Goal: Task Accomplishment & Management: Complete application form

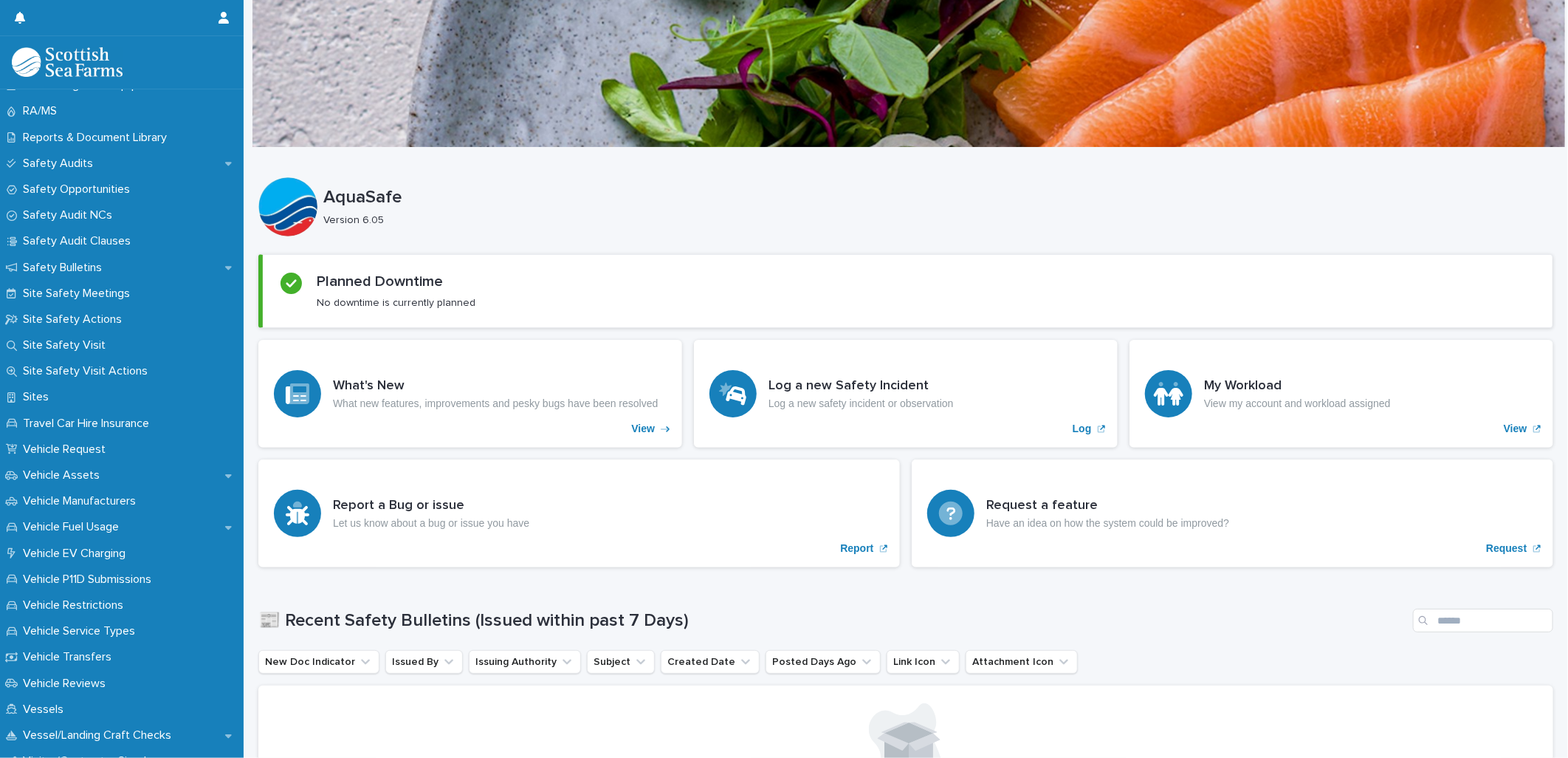
scroll to position [821, 0]
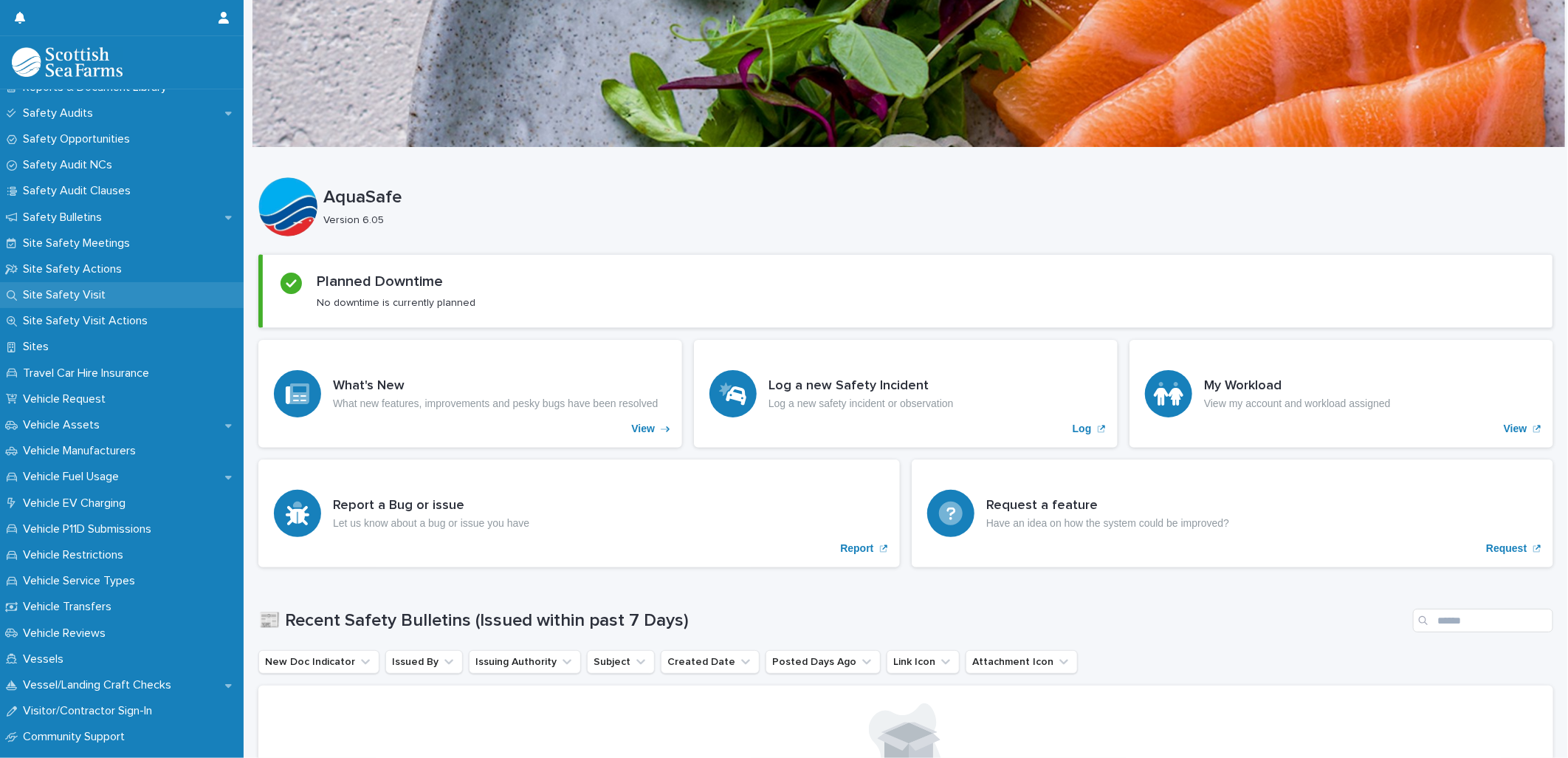
click at [78, 291] on p "Site Safety Visit" at bounding box center [67, 295] width 101 height 14
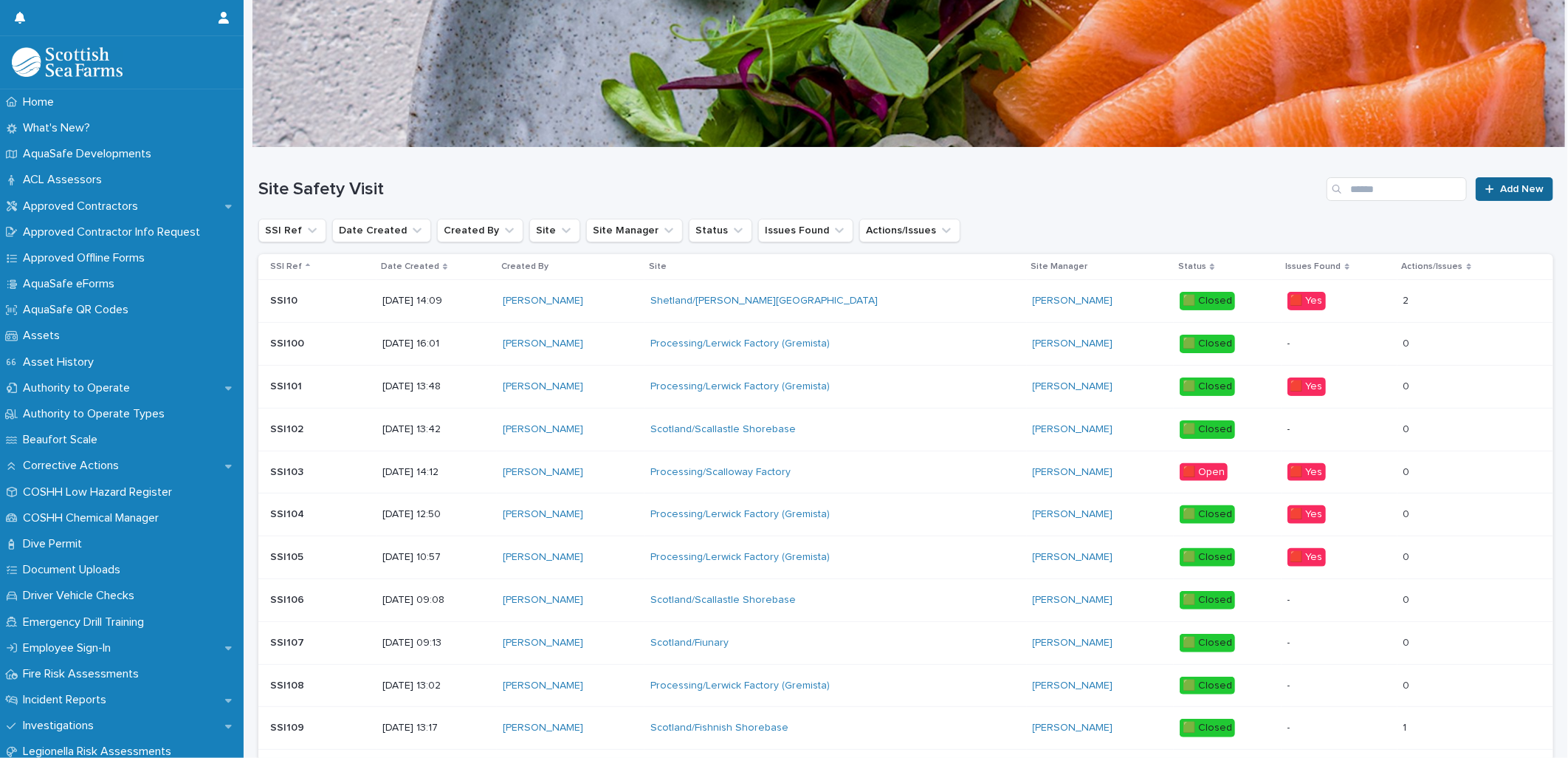
click at [1508, 193] on span "Add New" at bounding box center [1522, 190] width 44 height 11
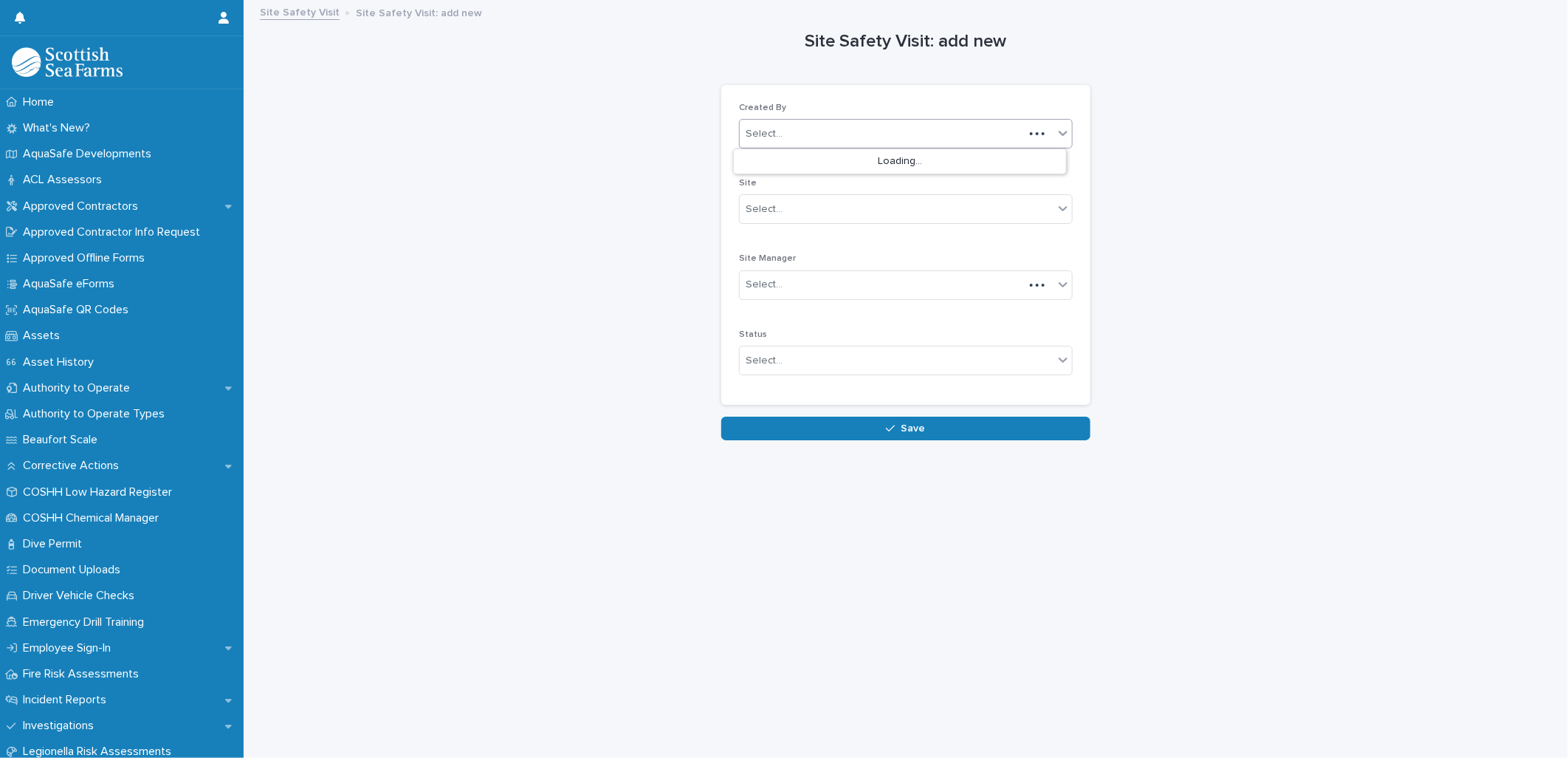
click at [878, 139] on div "Select..." at bounding box center [882, 134] width 285 height 24
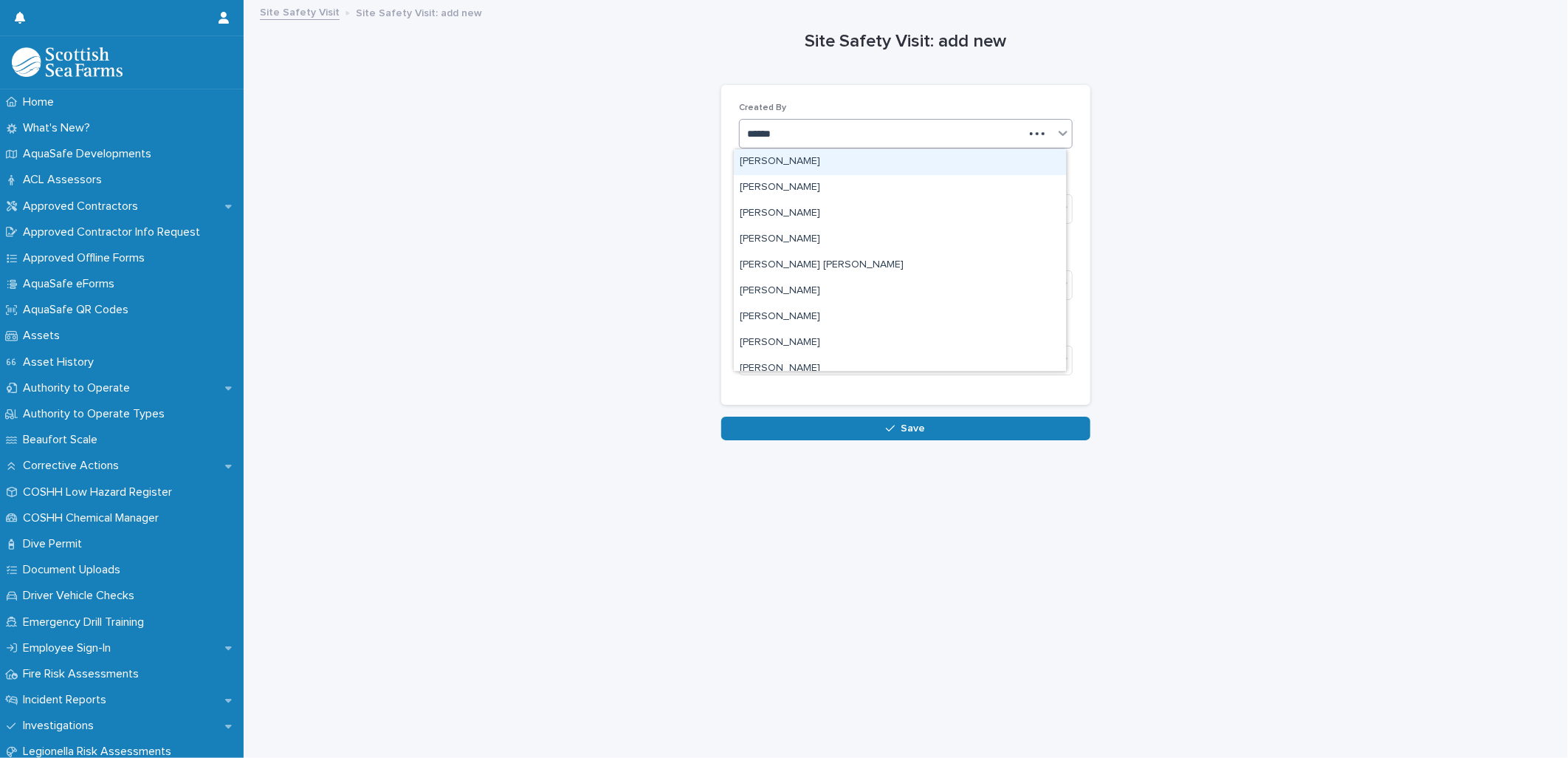
type input "******"
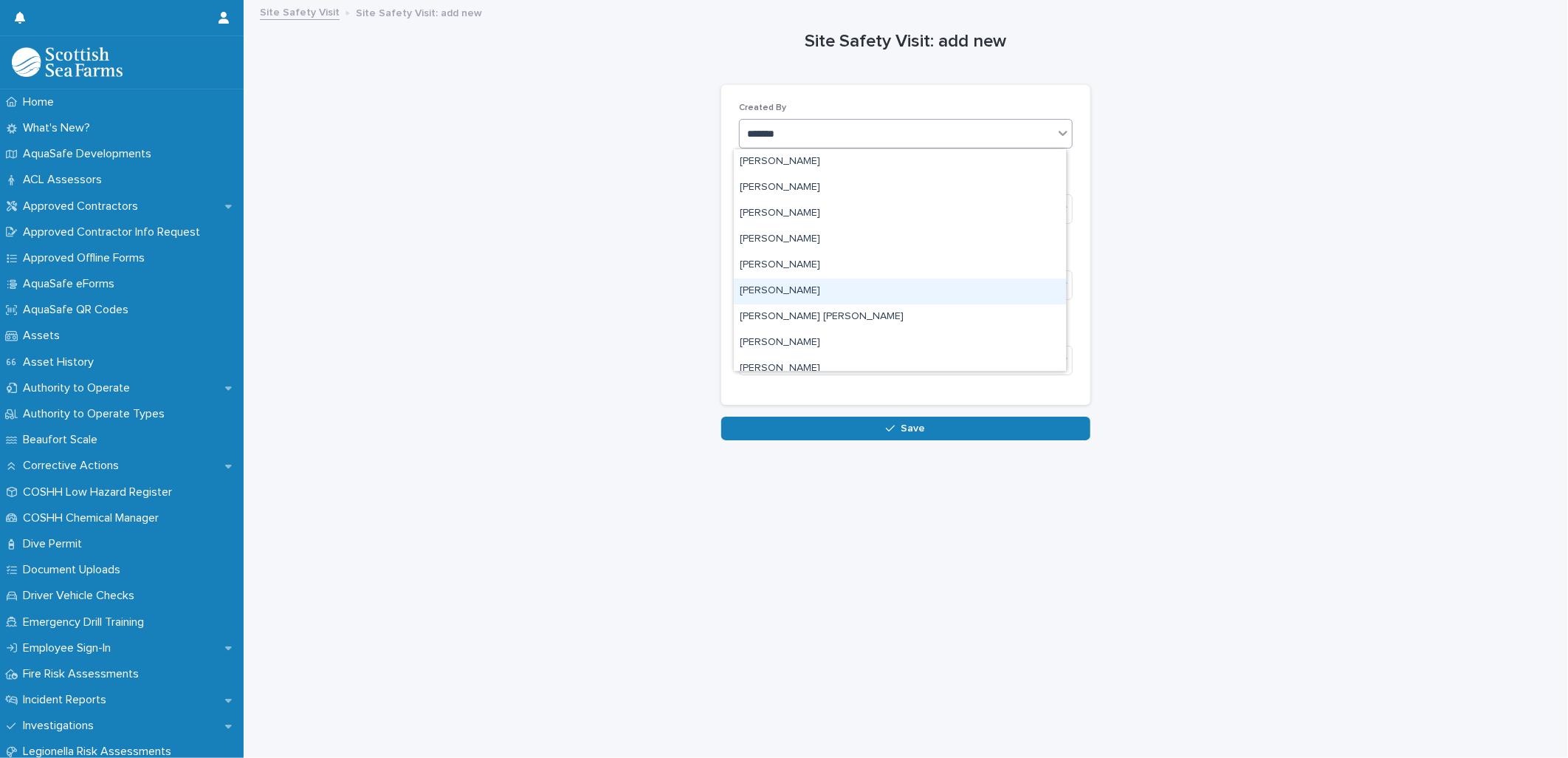
click at [805, 289] on div "[PERSON_NAME]" at bounding box center [900, 291] width 332 height 26
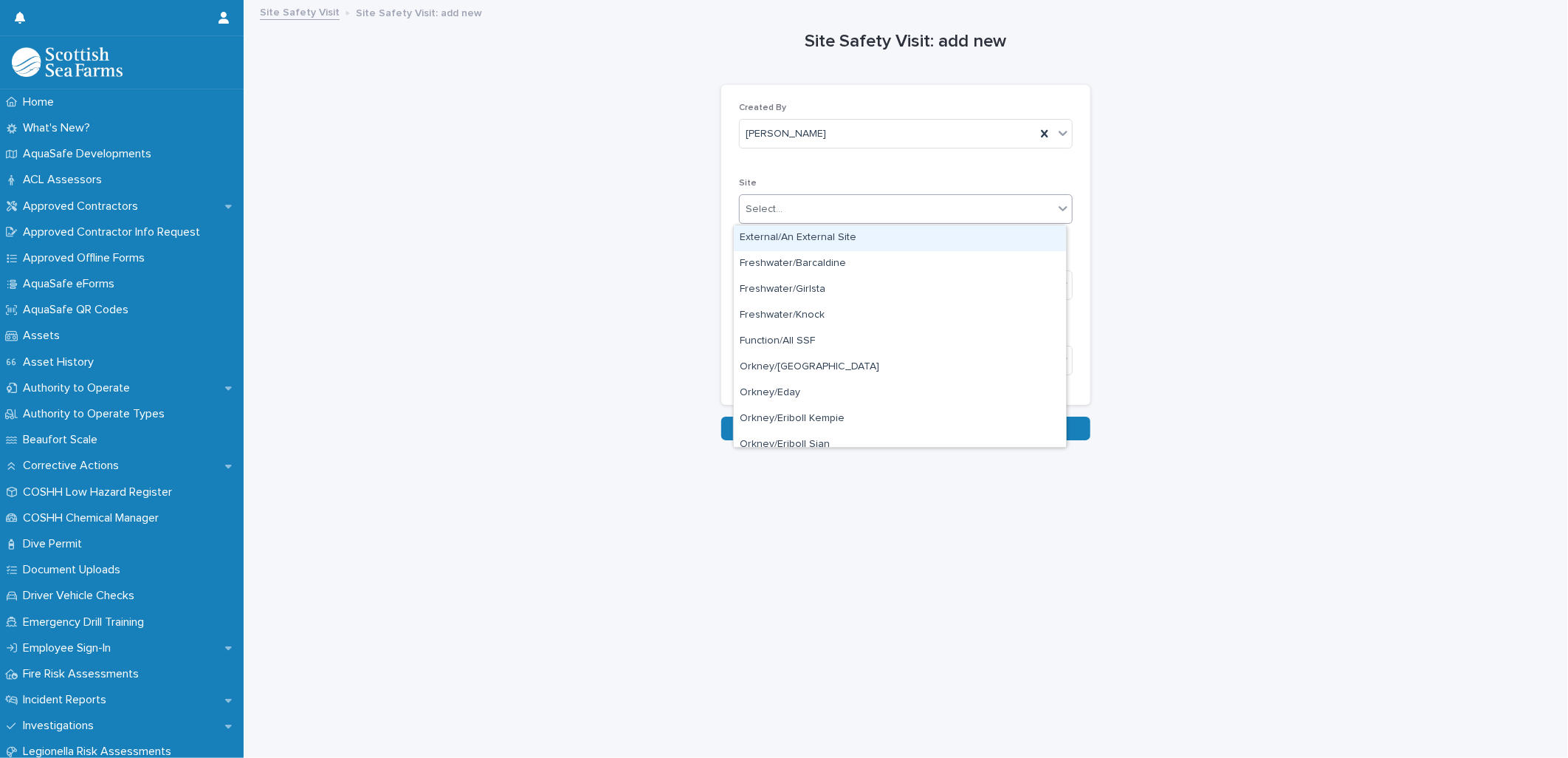
click at [811, 206] on div "Select..." at bounding box center [896, 209] width 313 height 24
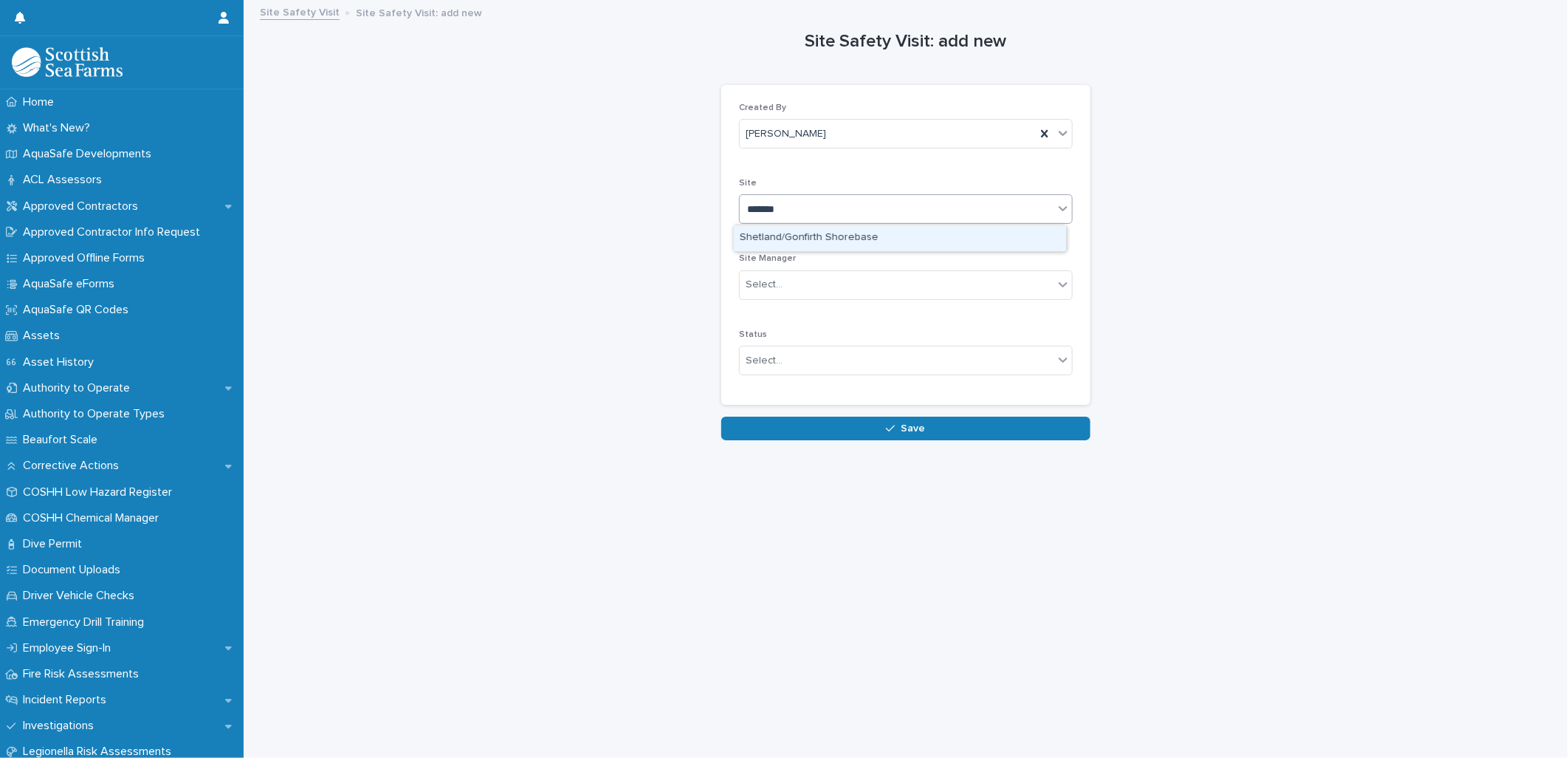
type input "********"
click at [832, 231] on div "Shetland/Gonfirth Shorebase" at bounding box center [900, 238] width 332 height 26
click at [827, 286] on div "Select..." at bounding box center [896, 284] width 313 height 24
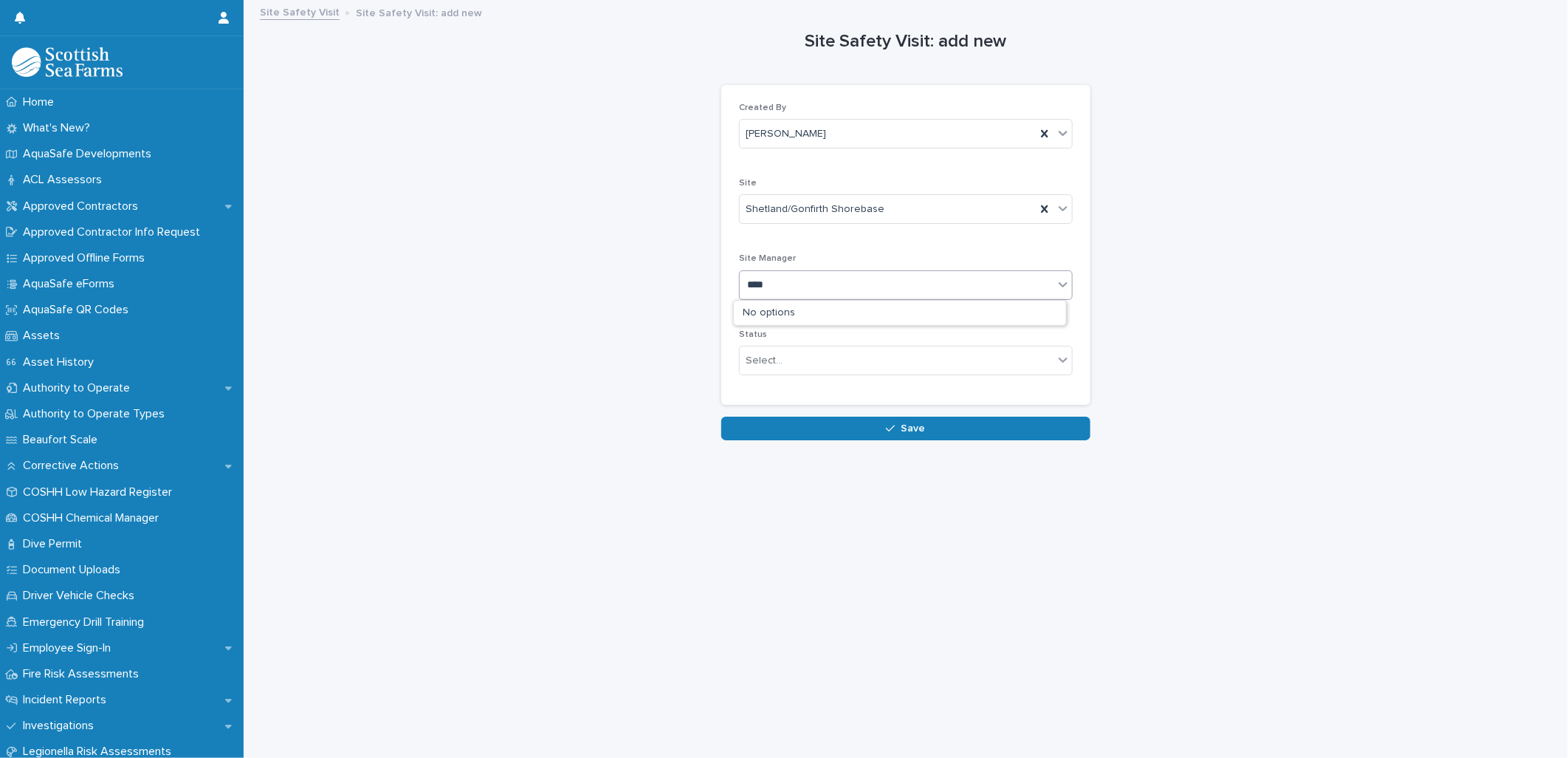
type input "***"
click at [794, 333] on div "[PERSON_NAME]" at bounding box center [900, 339] width 332 height 26
click at [798, 360] on div "Select..." at bounding box center [896, 360] width 313 height 24
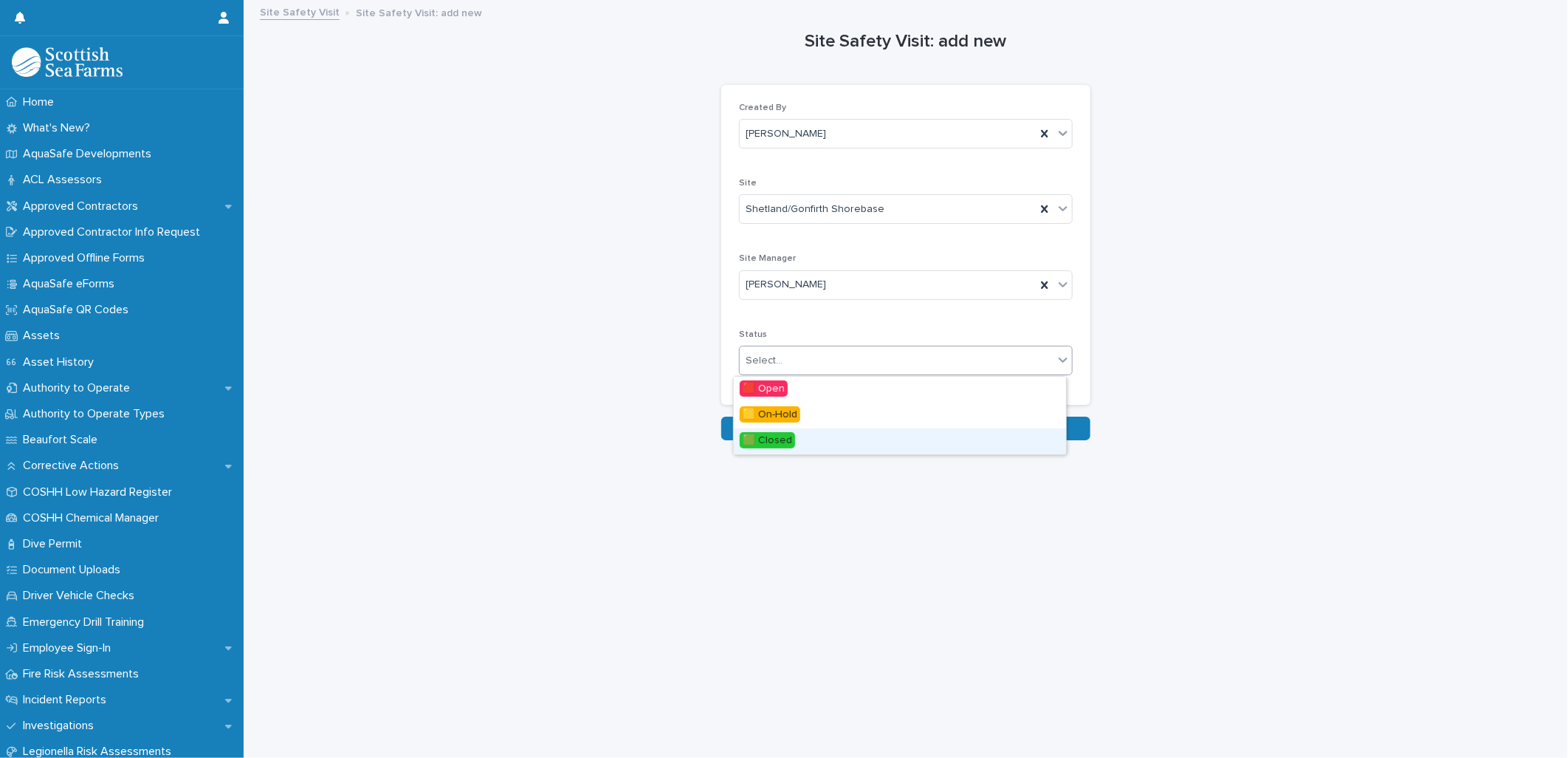
click at [775, 438] on span "🟩 Closed" at bounding box center [768, 440] width 56 height 16
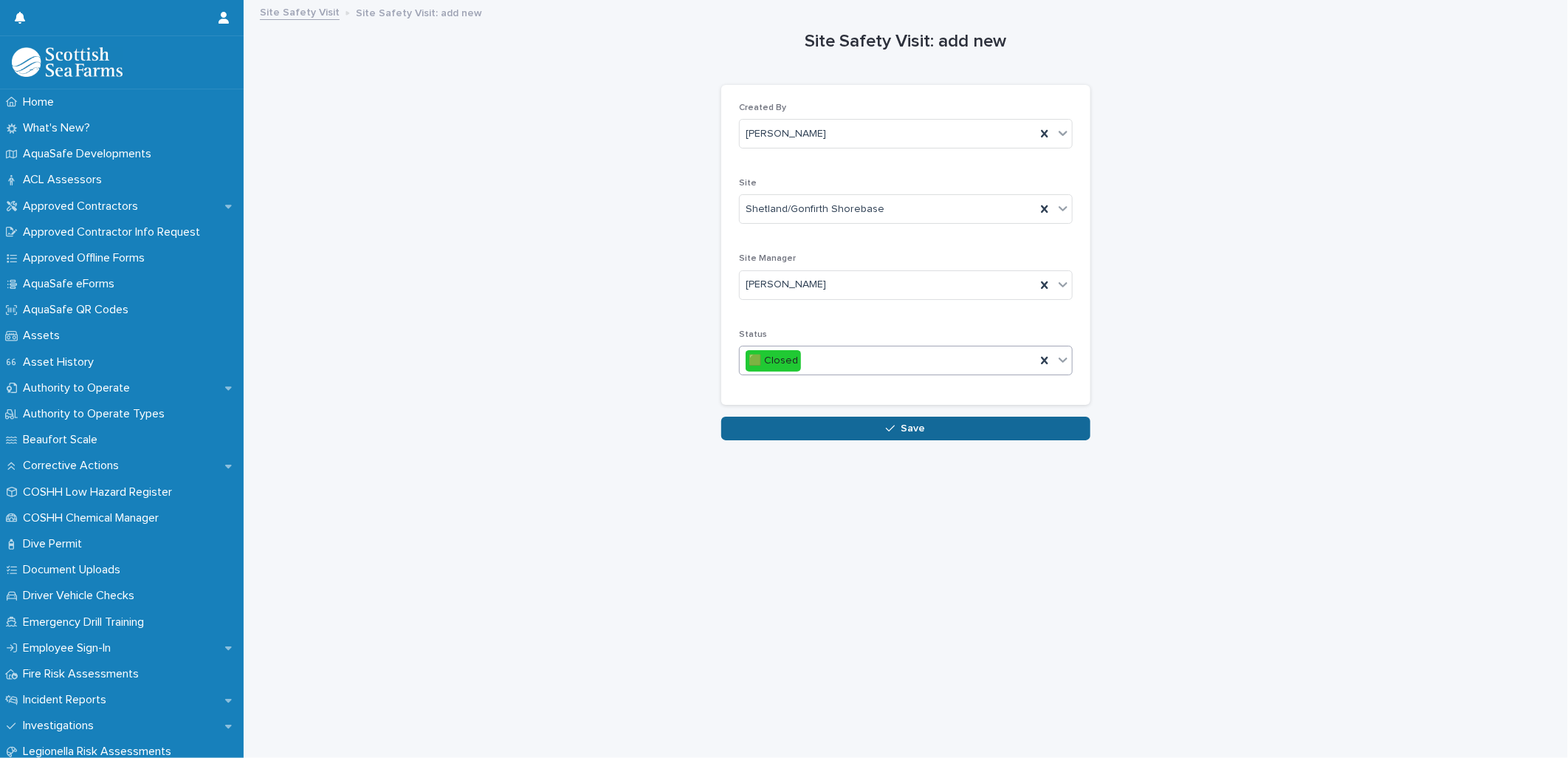
click at [912, 421] on button "Save" at bounding box center [905, 428] width 369 height 23
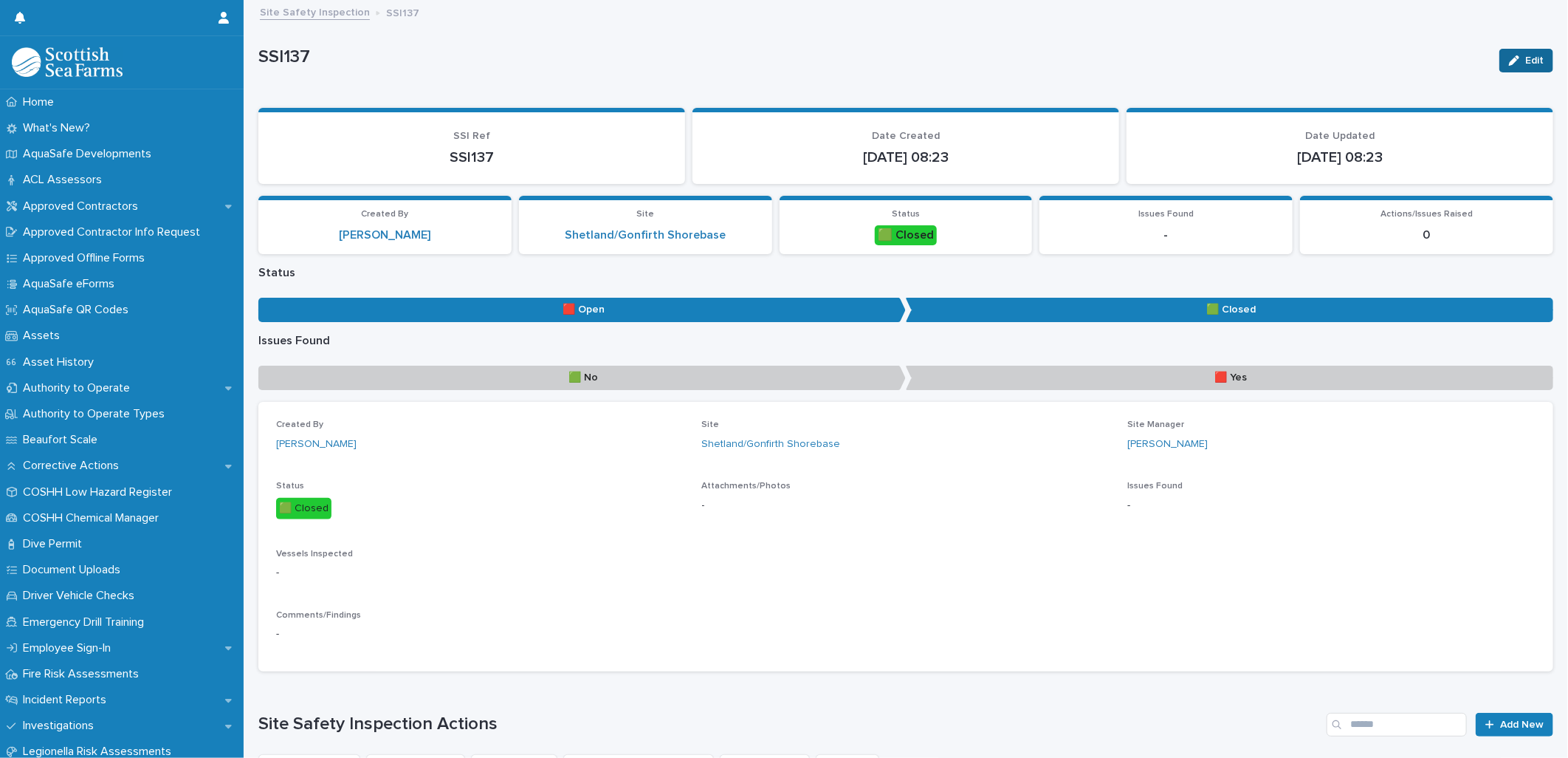
click at [1526, 57] on span "Edit" at bounding box center [1535, 61] width 19 height 11
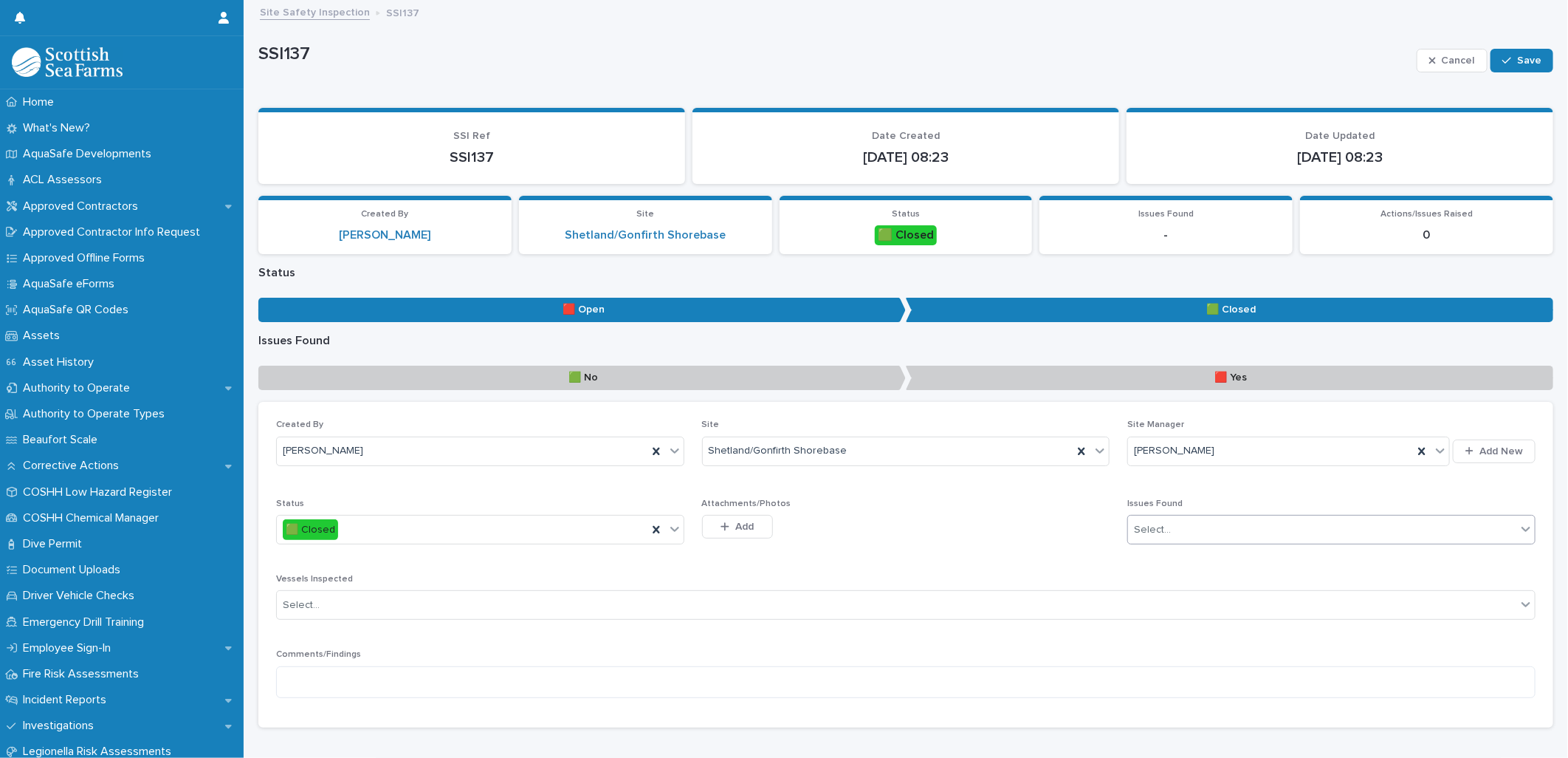
click at [1194, 532] on div "Select..." at bounding box center [1322, 529] width 389 height 24
click at [1149, 557] on span "🟩 No" at bounding box center [1143, 556] width 35 height 16
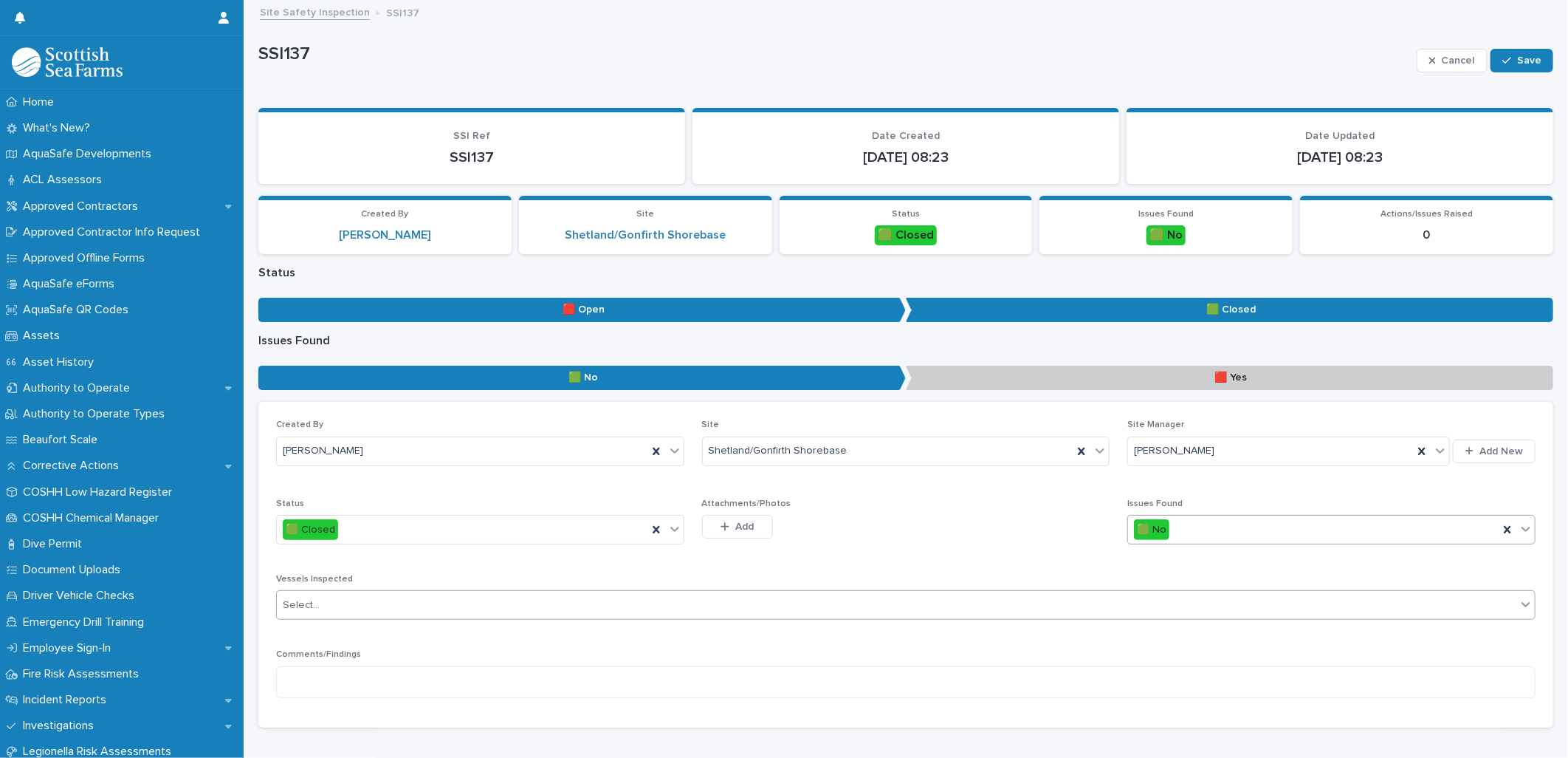
click at [371, 602] on div "Select..." at bounding box center [896, 604] width 1240 height 24
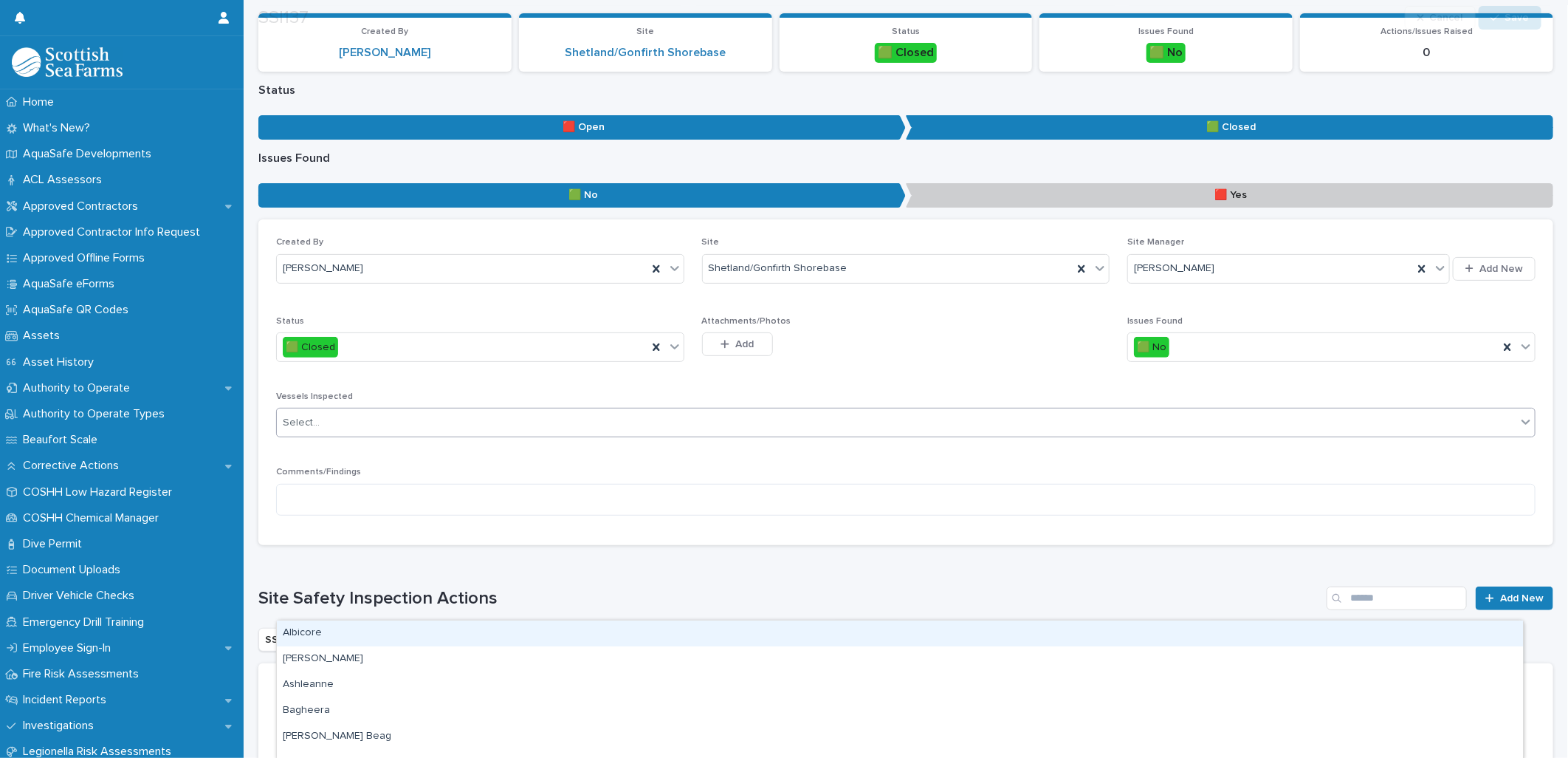
scroll to position [246, 0]
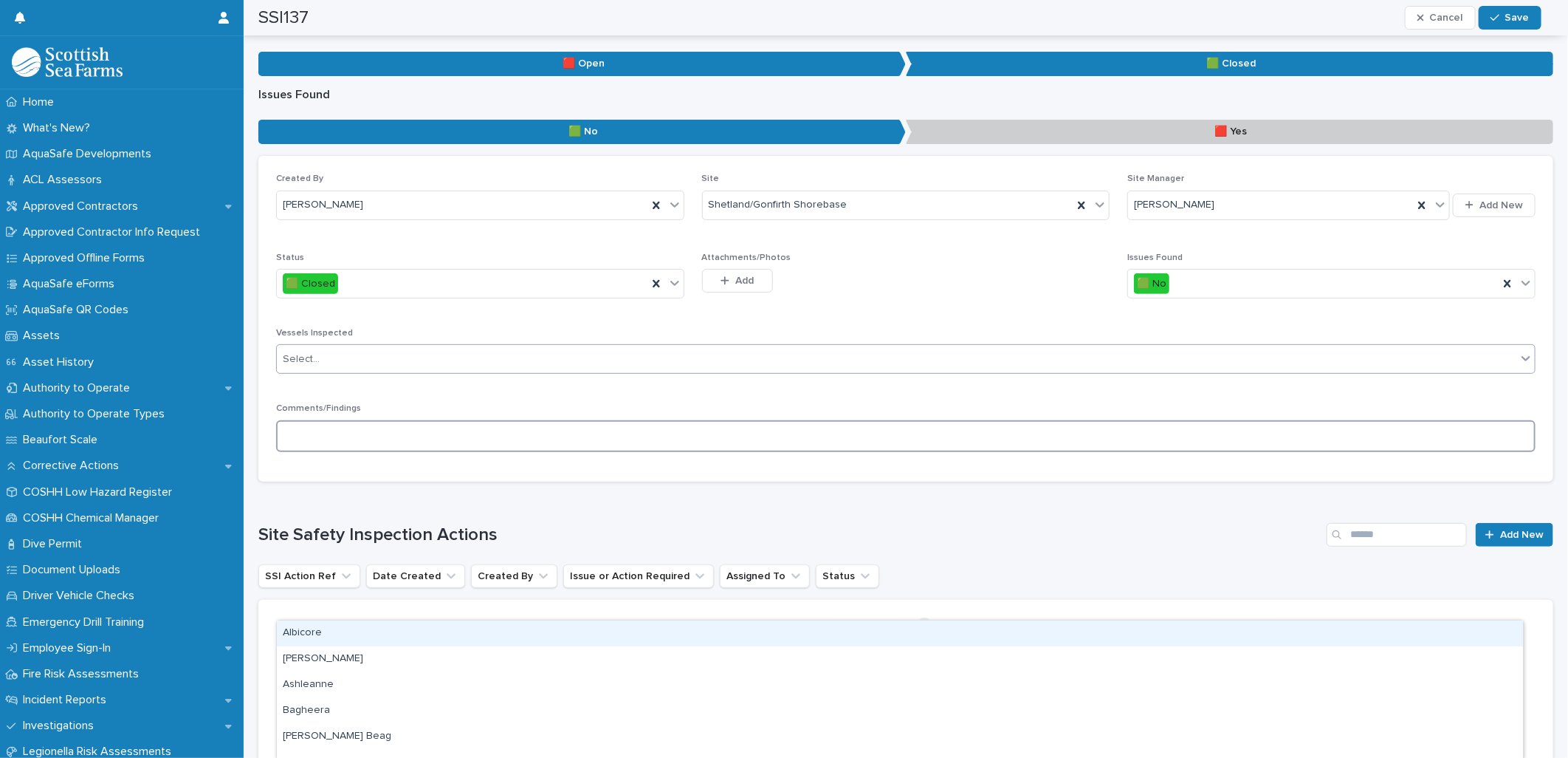
click at [452, 434] on textarea at bounding box center [906, 436] width 1260 height 31
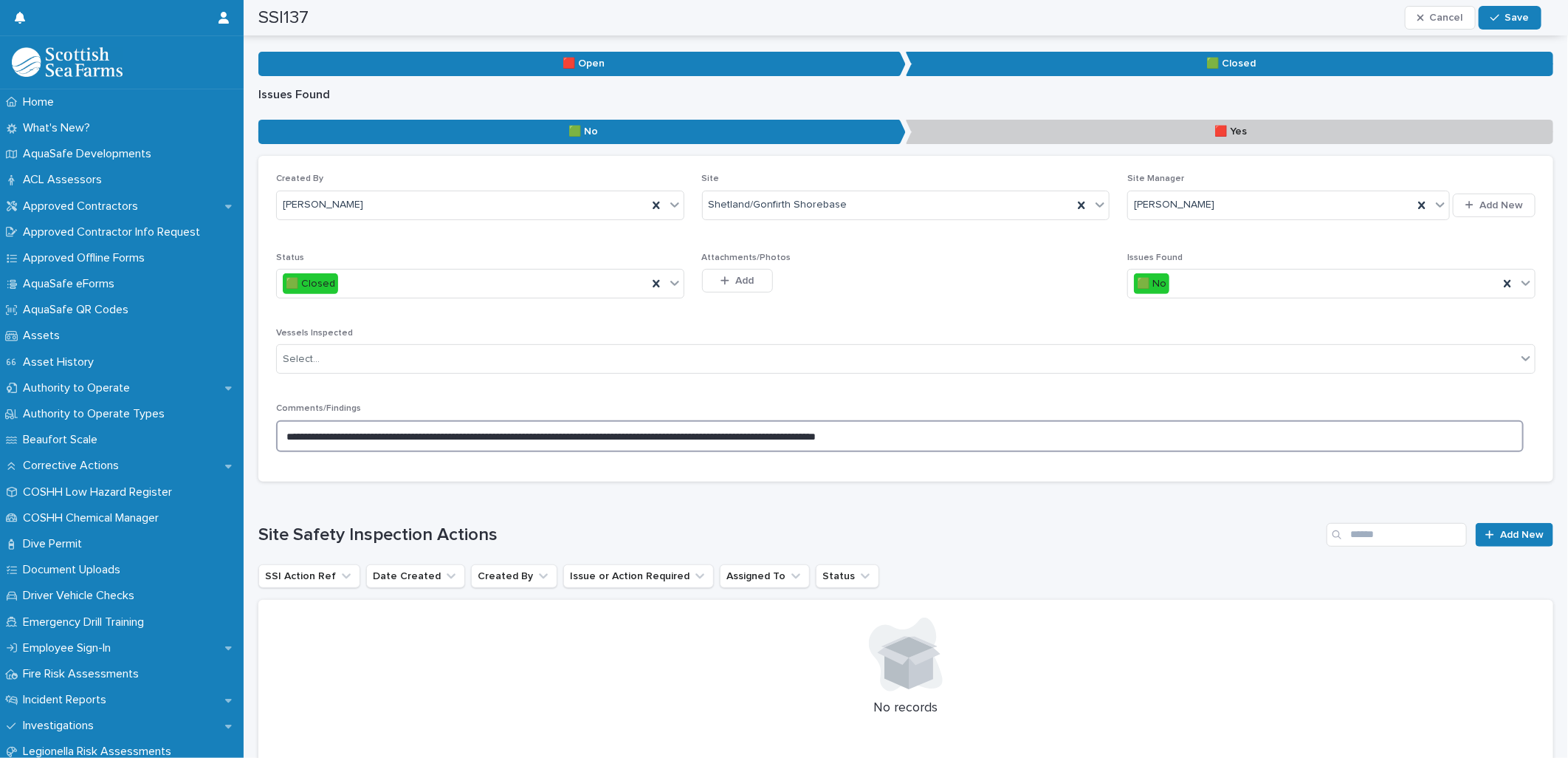
click at [884, 433] on textarea "**********" at bounding box center [901, 436] width 1248 height 31
click at [1002, 433] on textarea "**********" at bounding box center [901, 436] width 1248 height 31
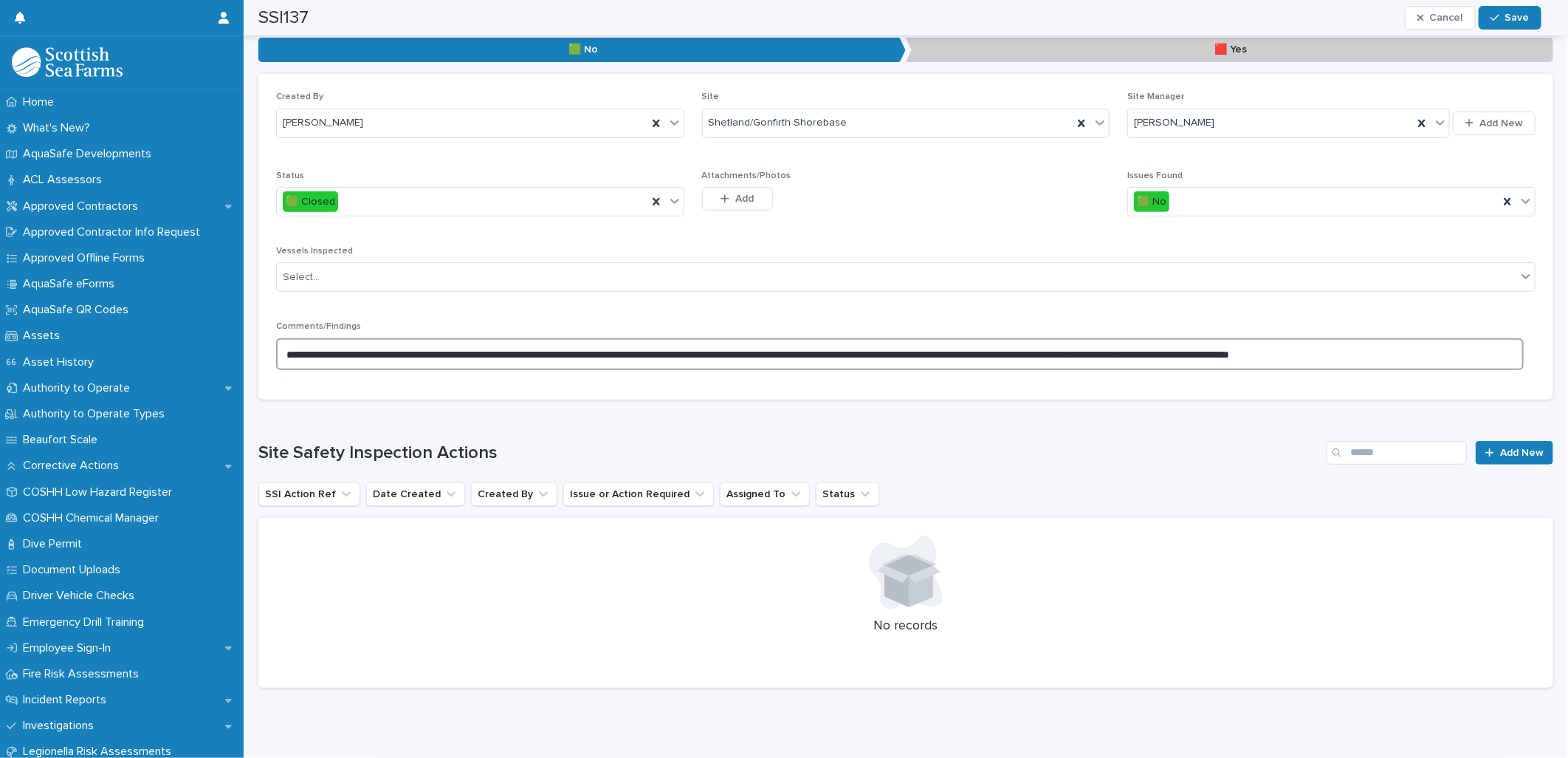
click at [644, 356] on textarea "**********" at bounding box center [901, 354] width 1248 height 31
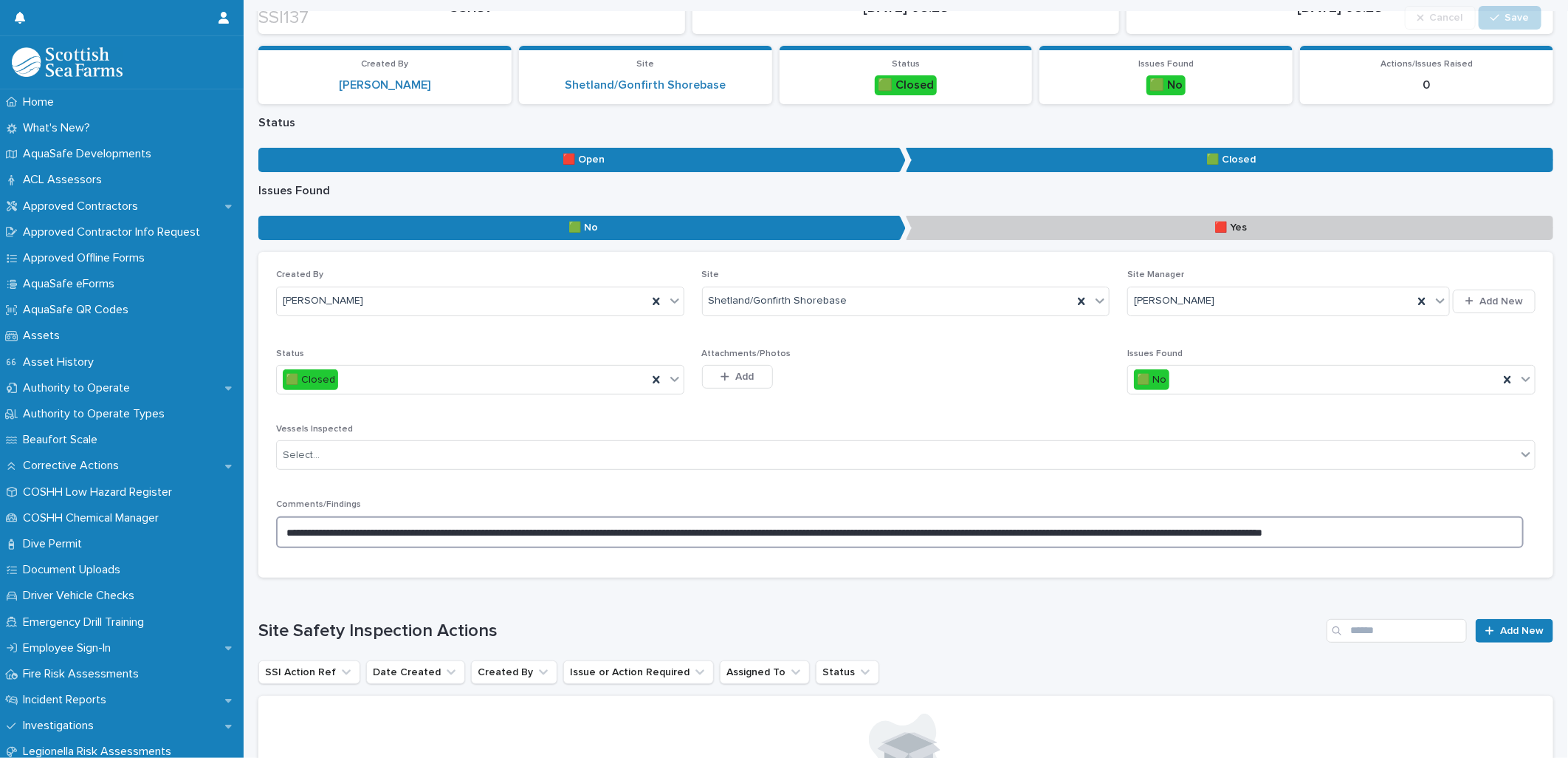
scroll to position [164, 0]
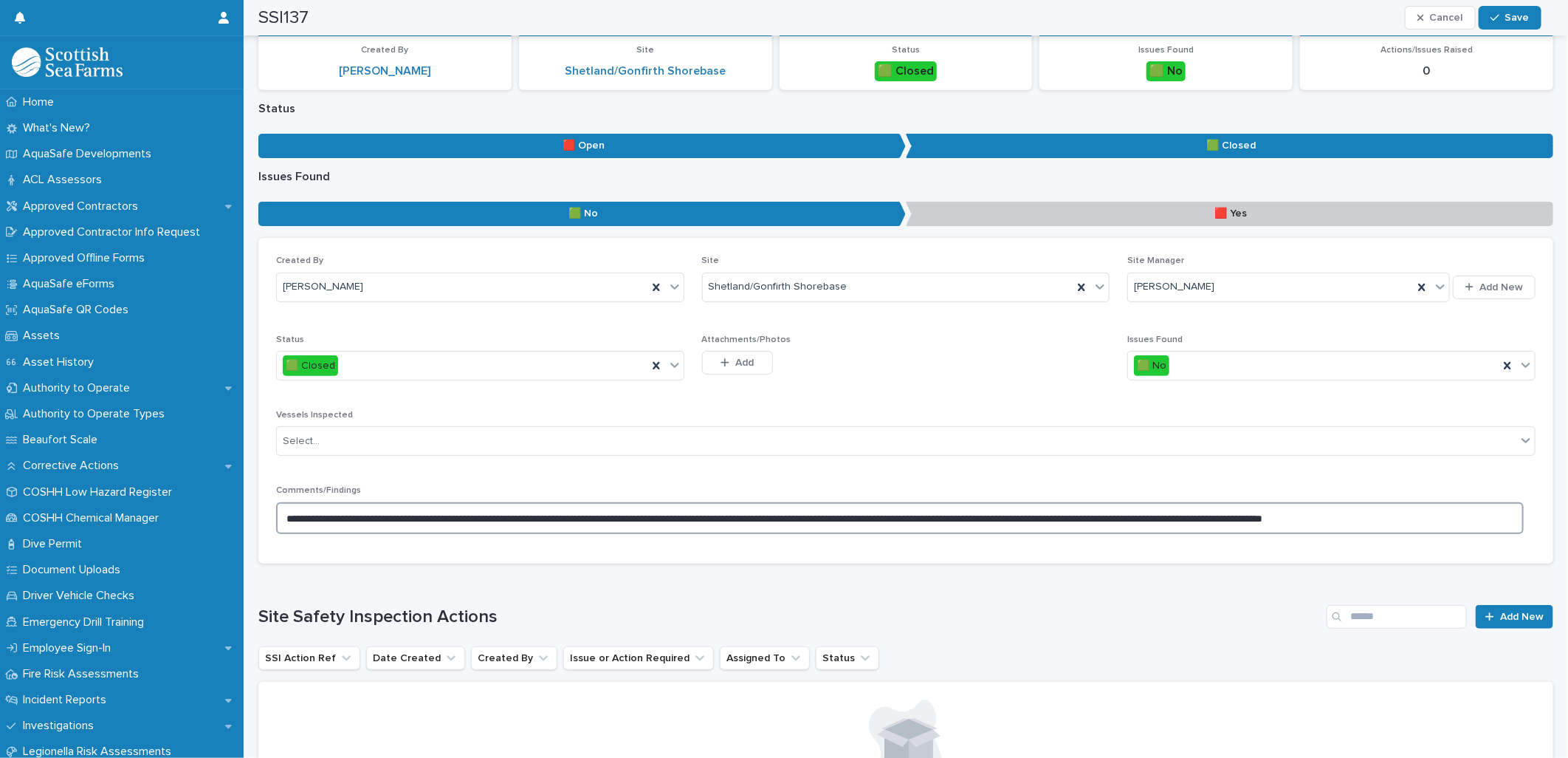
click at [1415, 516] on textarea "**********" at bounding box center [901, 517] width 1248 height 31
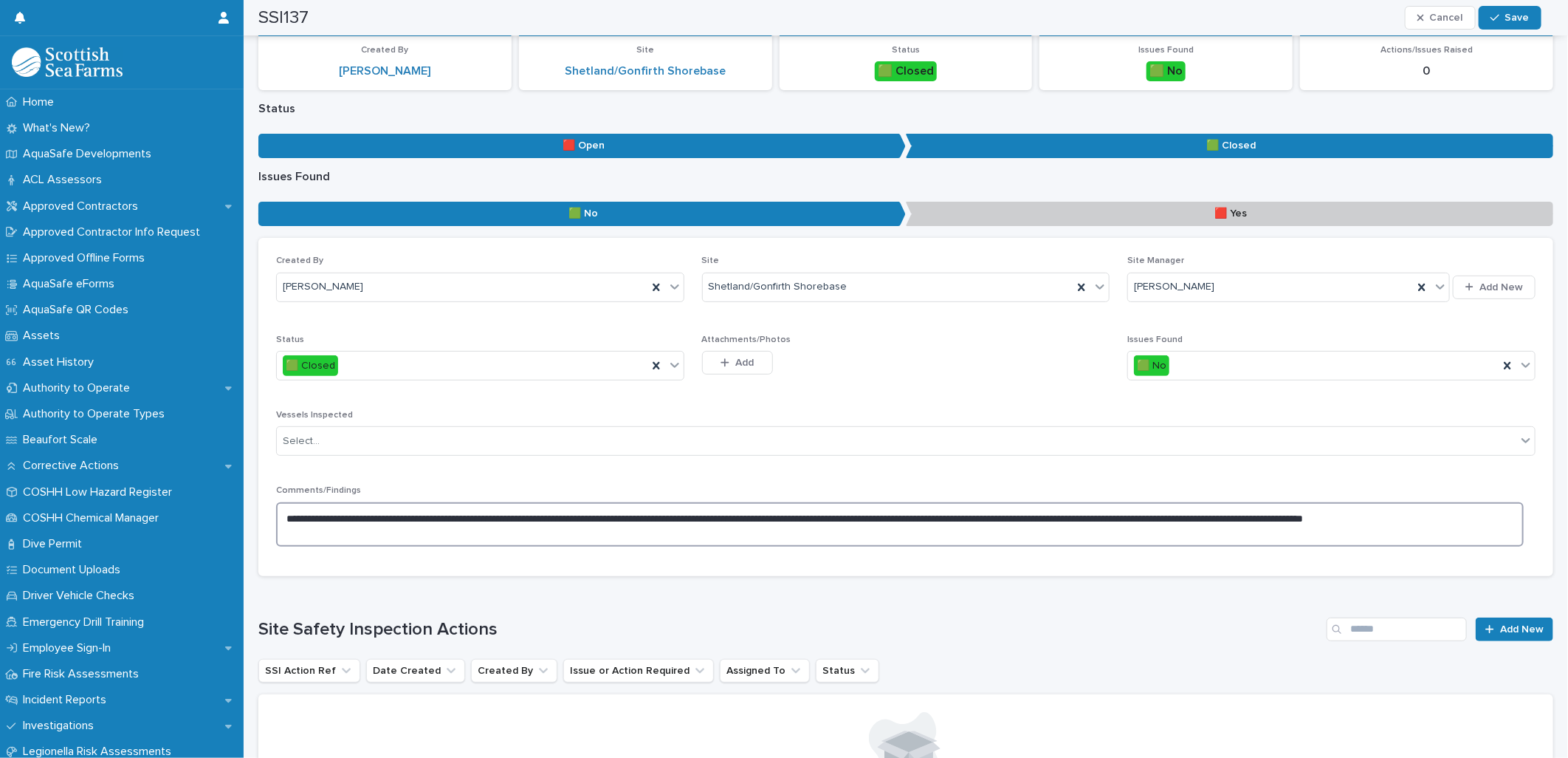
click at [1499, 517] on textarea "**********" at bounding box center [901, 524] width 1248 height 44
type textarea "**********"
click at [1009, 595] on div "Loading... Saving… Site Safety Inspection Actions Add New SSI Action Ref Date C…" at bounding box center [906, 732] width 1295 height 288
drag, startPoint x: 1449, startPoint y: 516, endPoint x: 1202, endPoint y: 592, distance: 258.4
click at [1202, 592] on div "Loading... Saving… Site Safety Inspection Actions Add New SSI Action Ref Date C…" at bounding box center [906, 732] width 1295 height 288
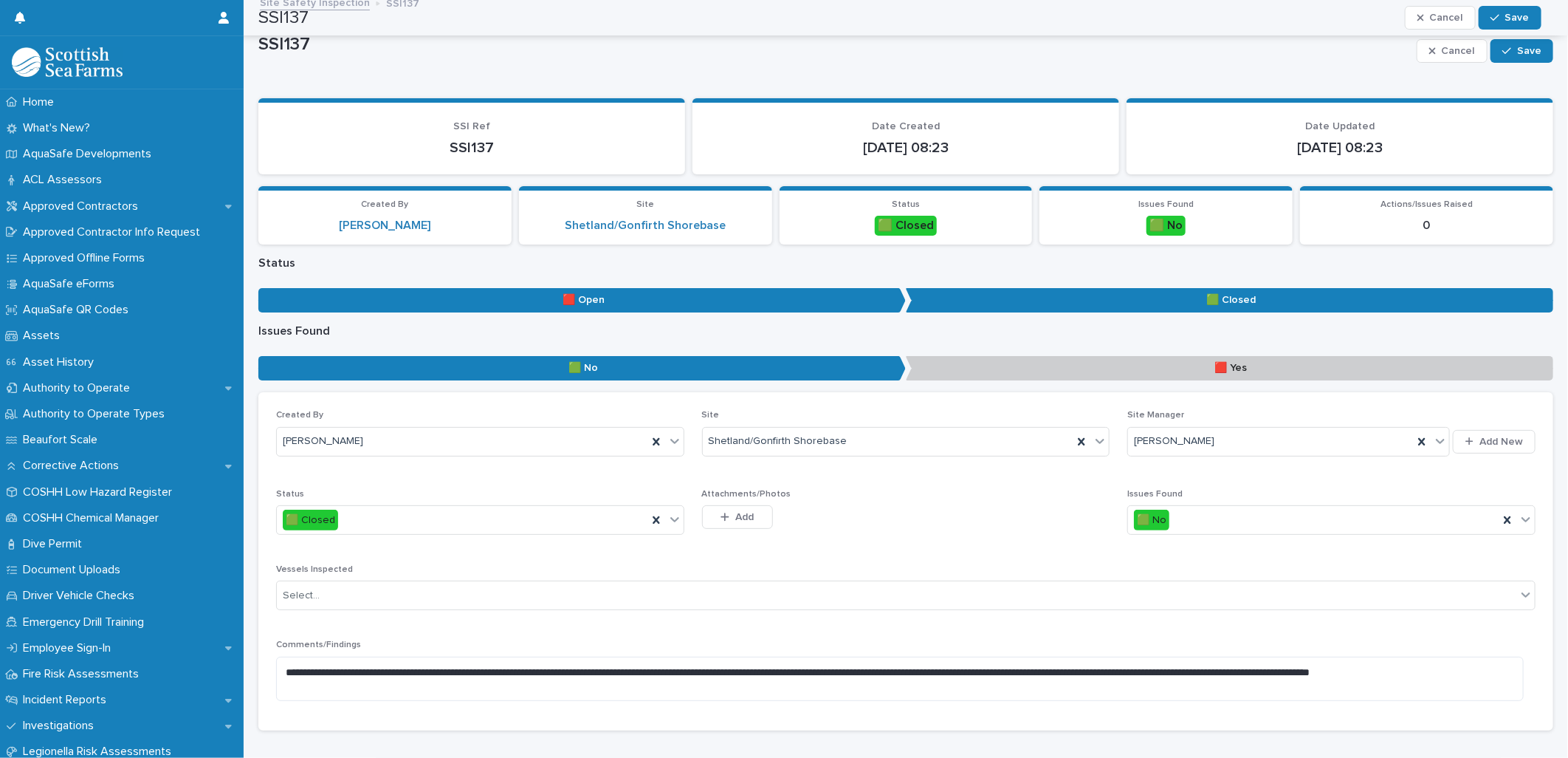
scroll to position [0, 0]
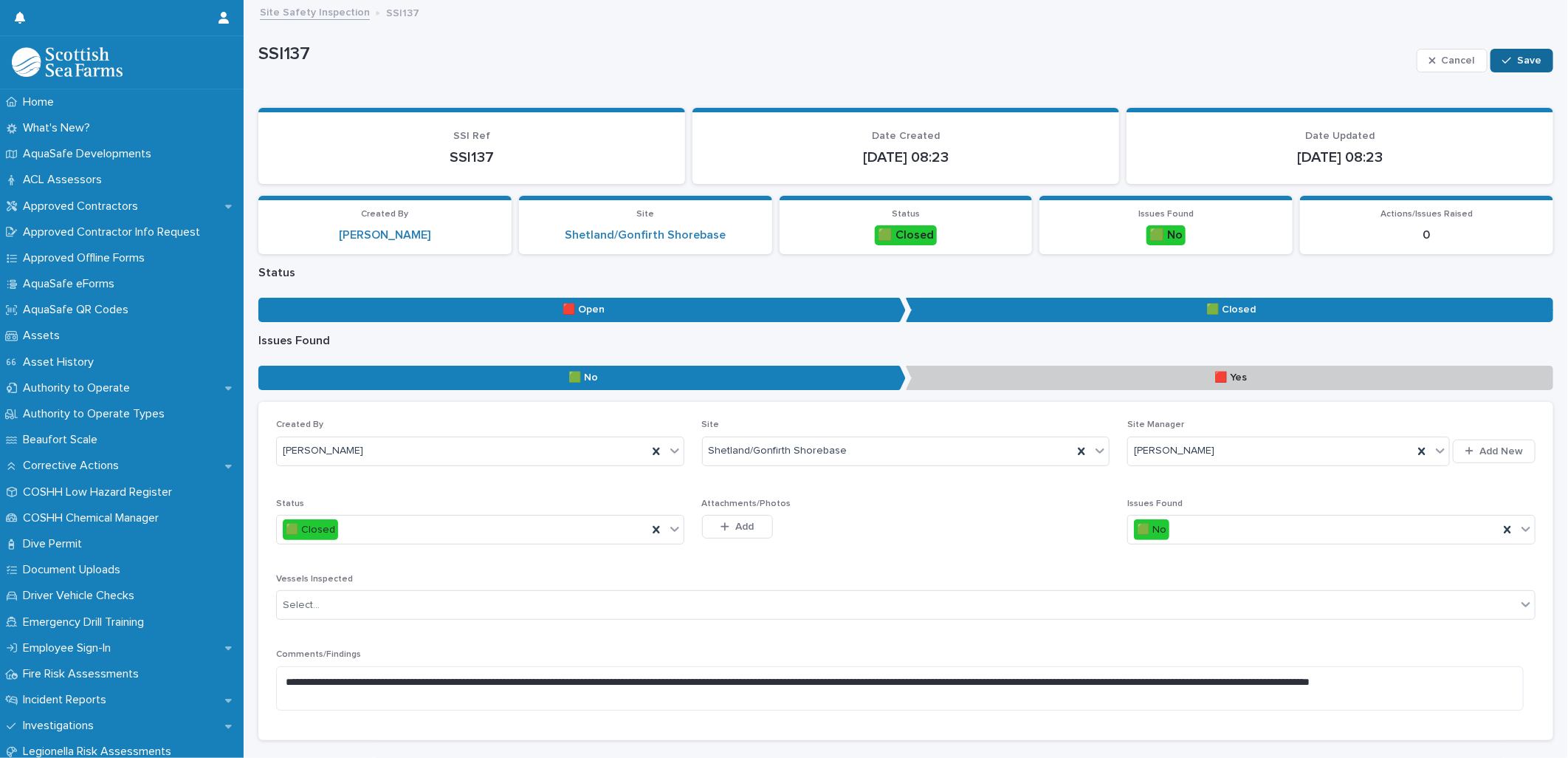
click at [1518, 57] on span "Save" at bounding box center [1529, 61] width 24 height 11
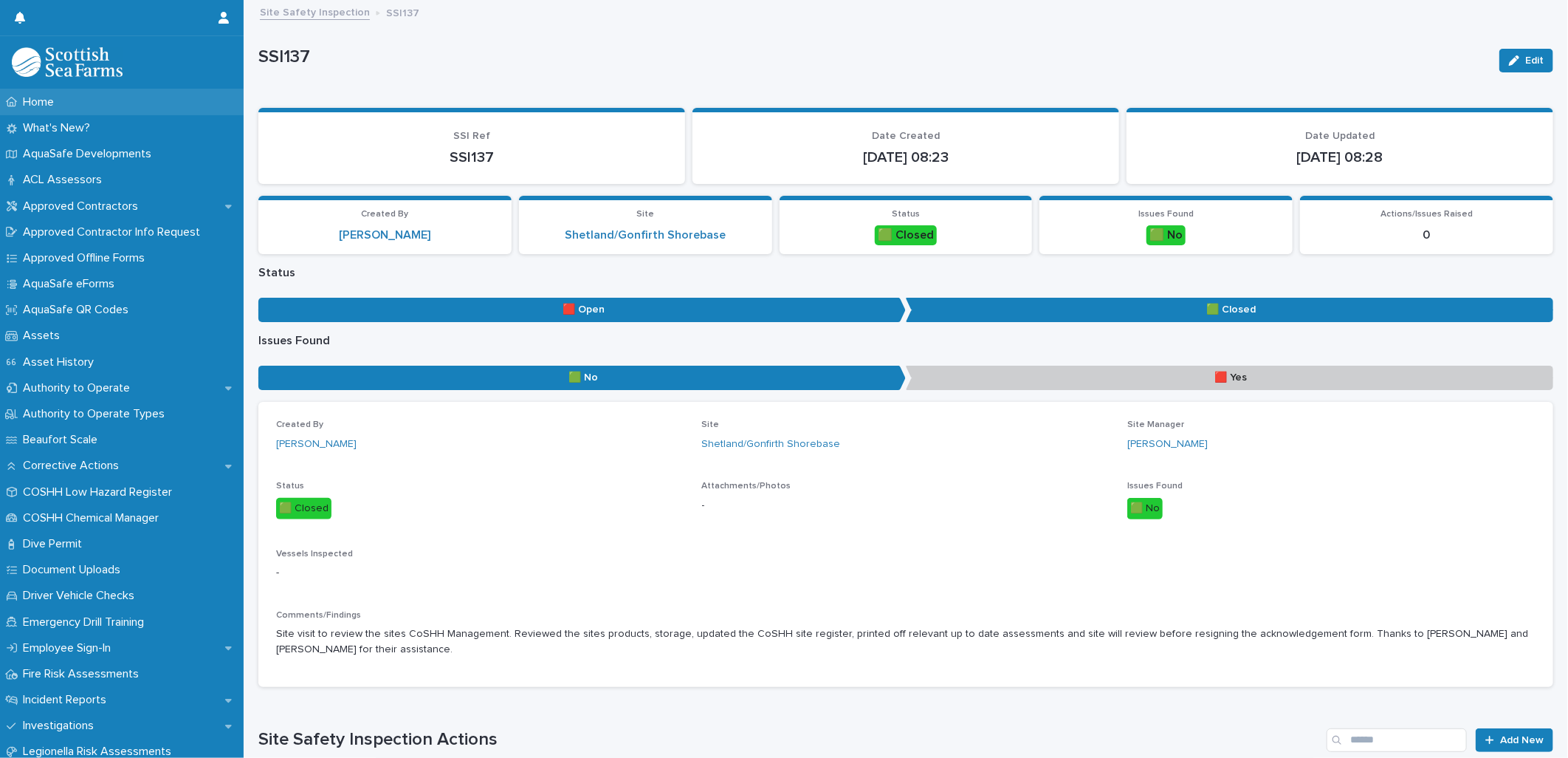
click at [56, 96] on p "Home" at bounding box center [41, 102] width 48 height 14
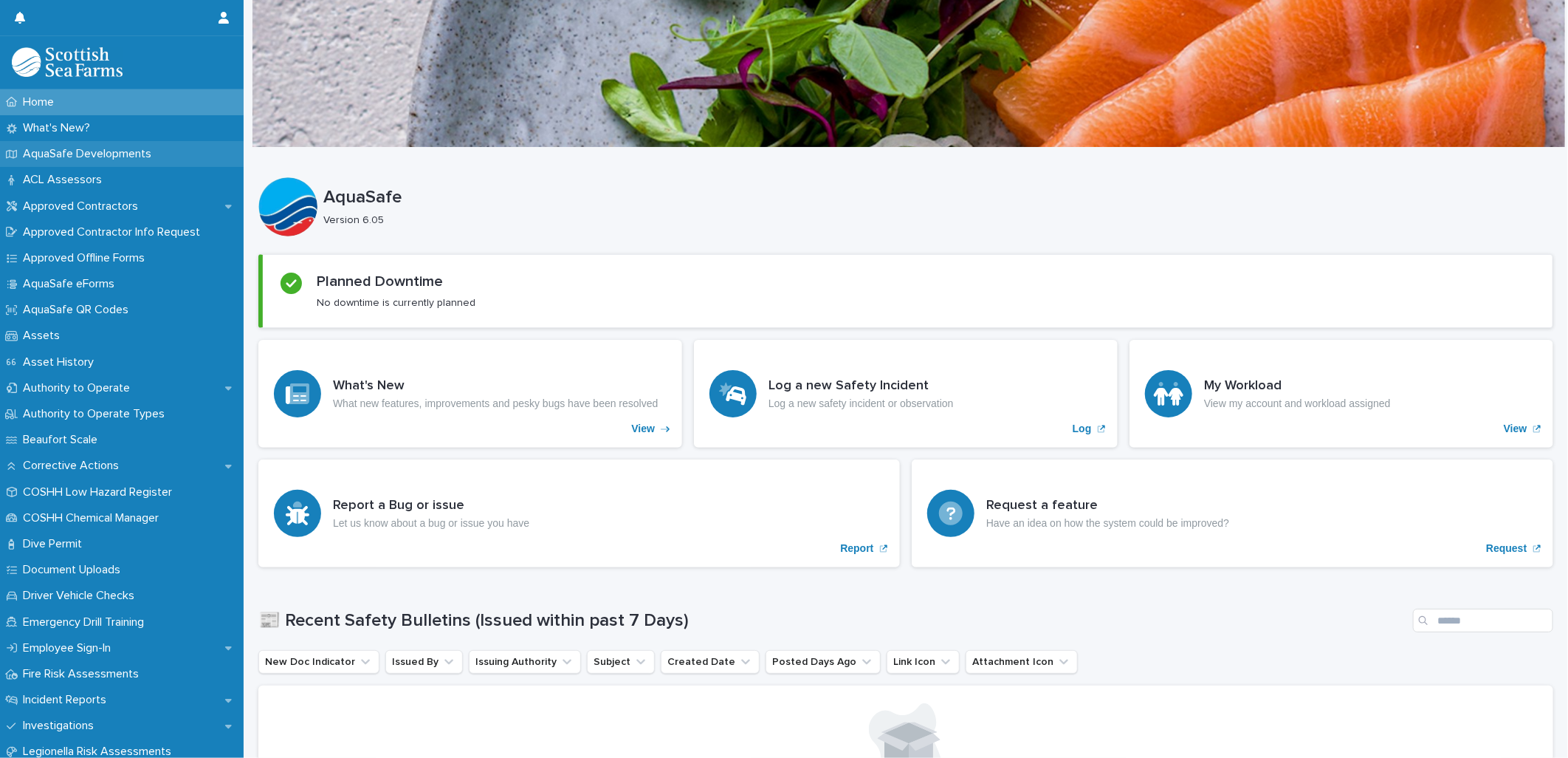
click at [84, 149] on p "AquaSafe Developments" at bounding box center [90, 154] width 146 height 14
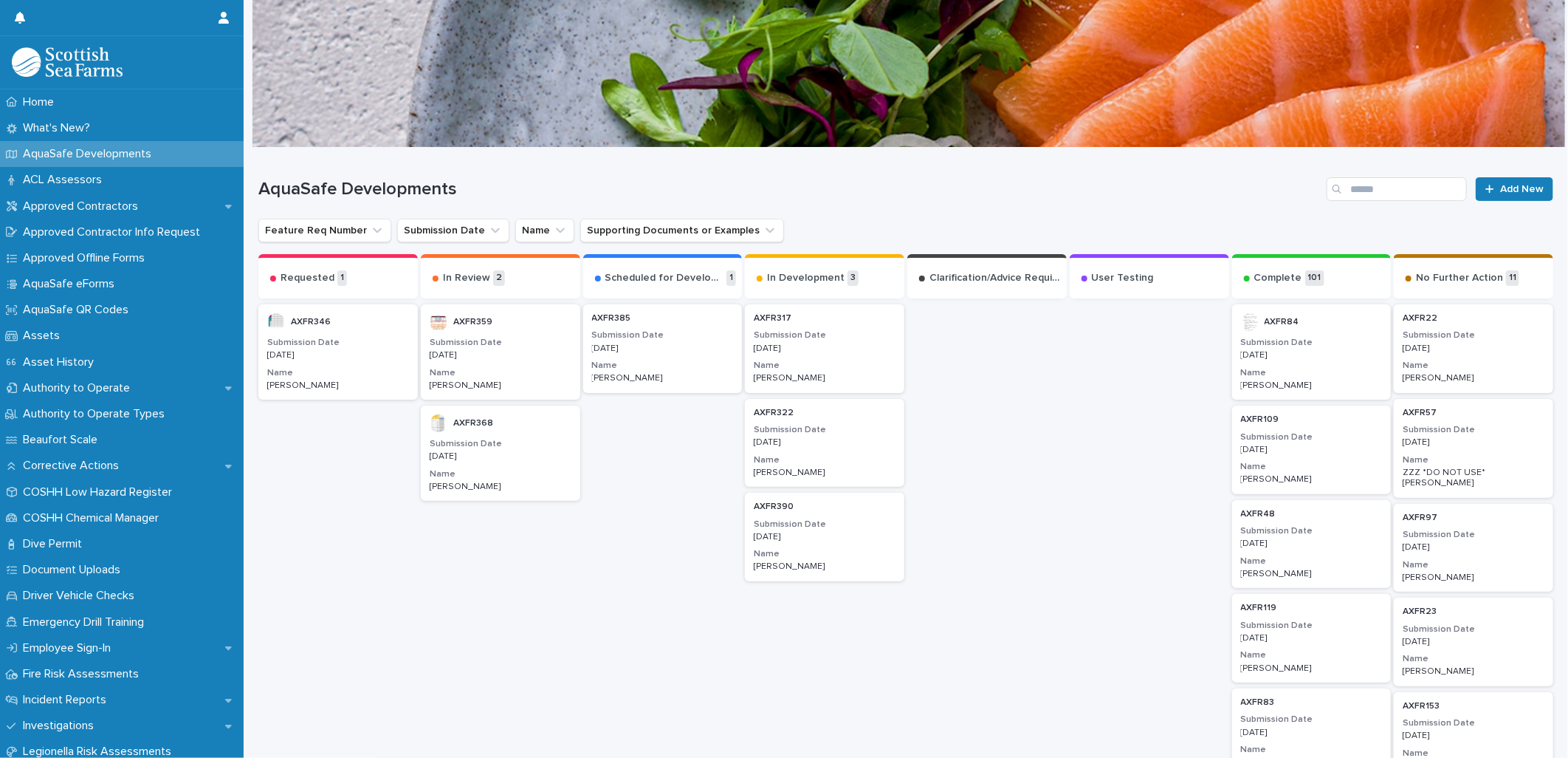
click at [665, 355] on div "AXFR385 Submission Date [DATE] Name [PERSON_NAME]" at bounding box center [664, 348] width 160 height 89
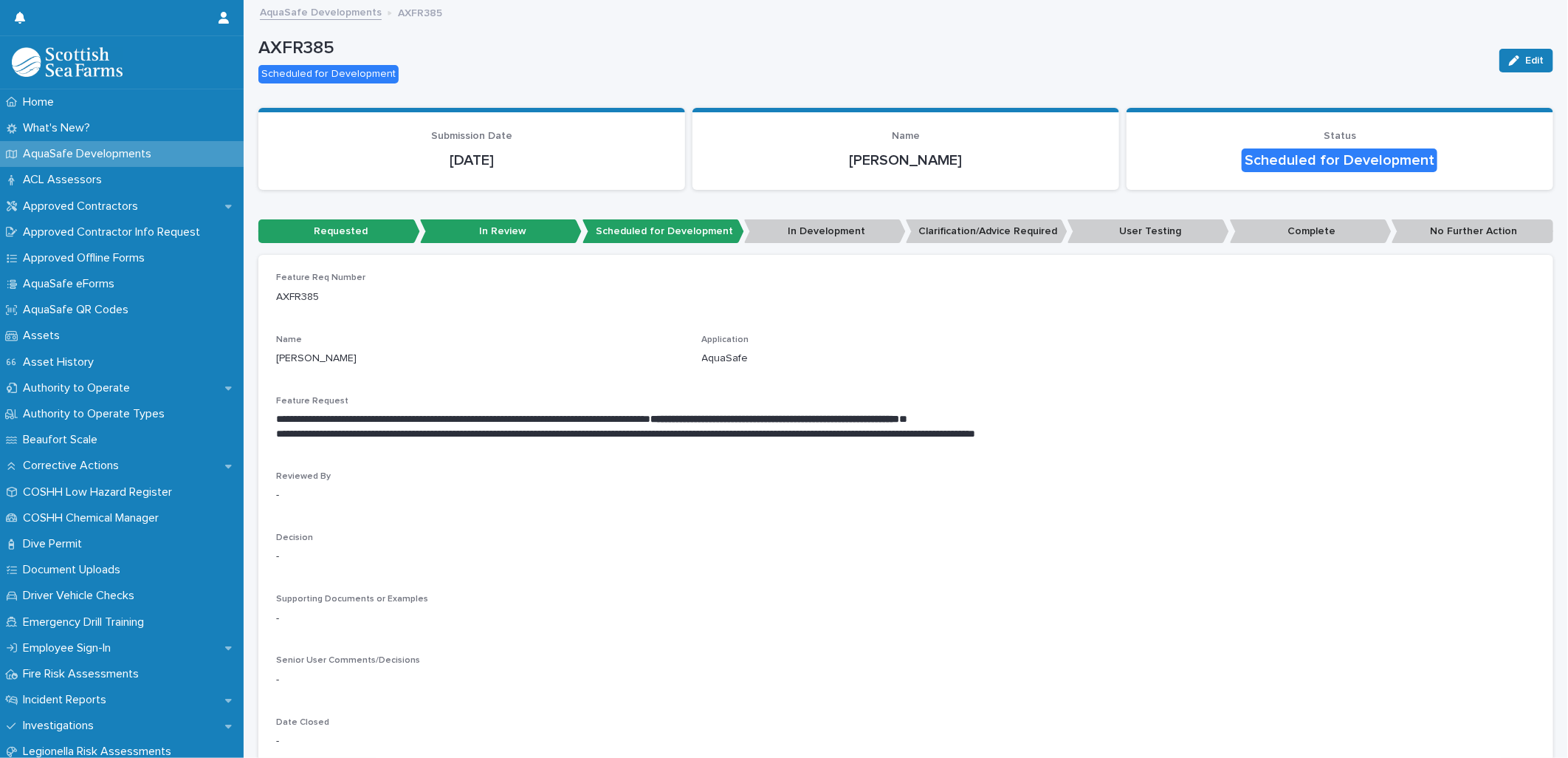
click at [309, 11] on link "AquaSafe Developments" at bounding box center [321, 11] width 122 height 17
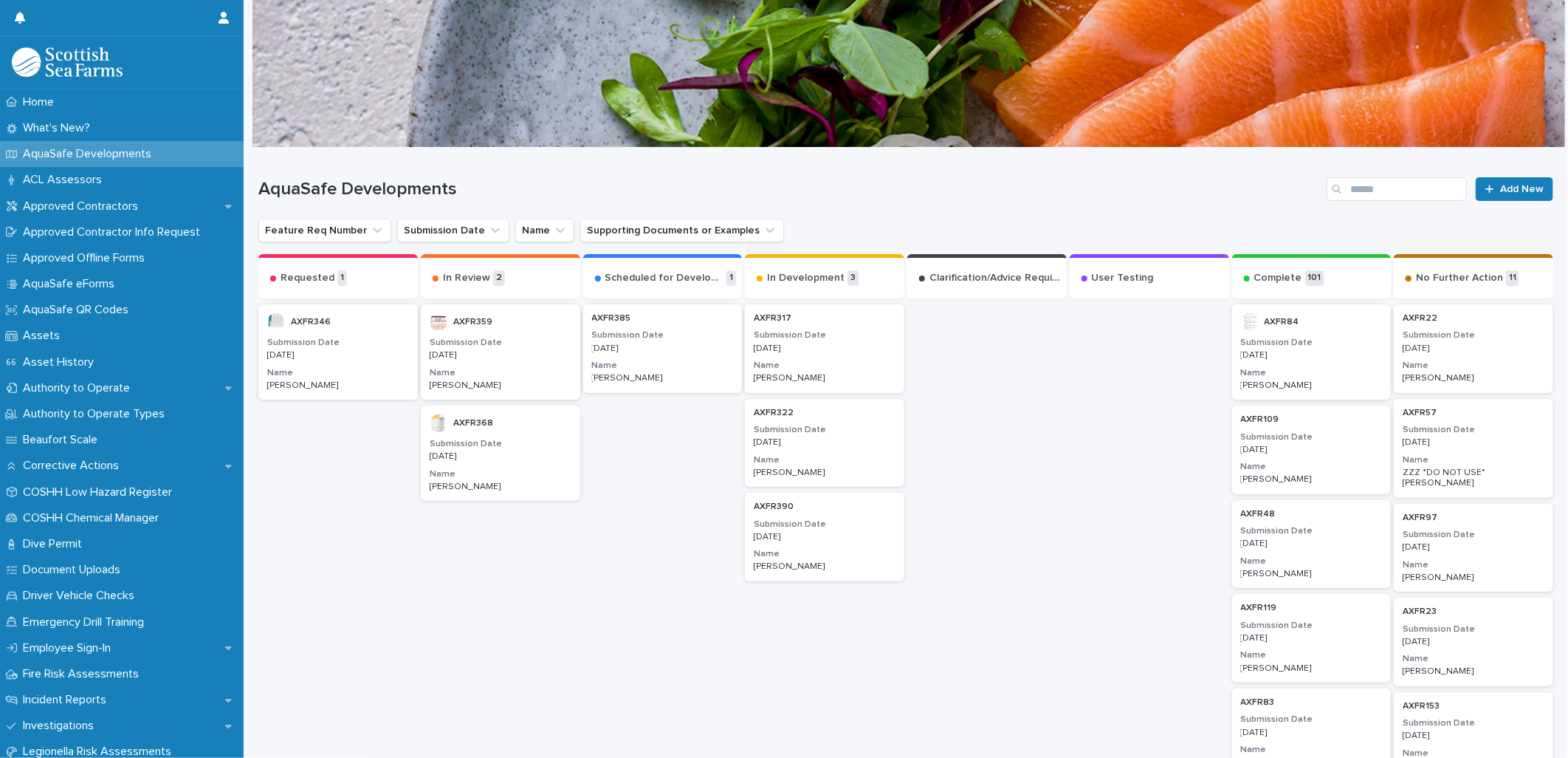
click at [859, 537] on p "[DATE]" at bounding box center [825, 537] width 142 height 11
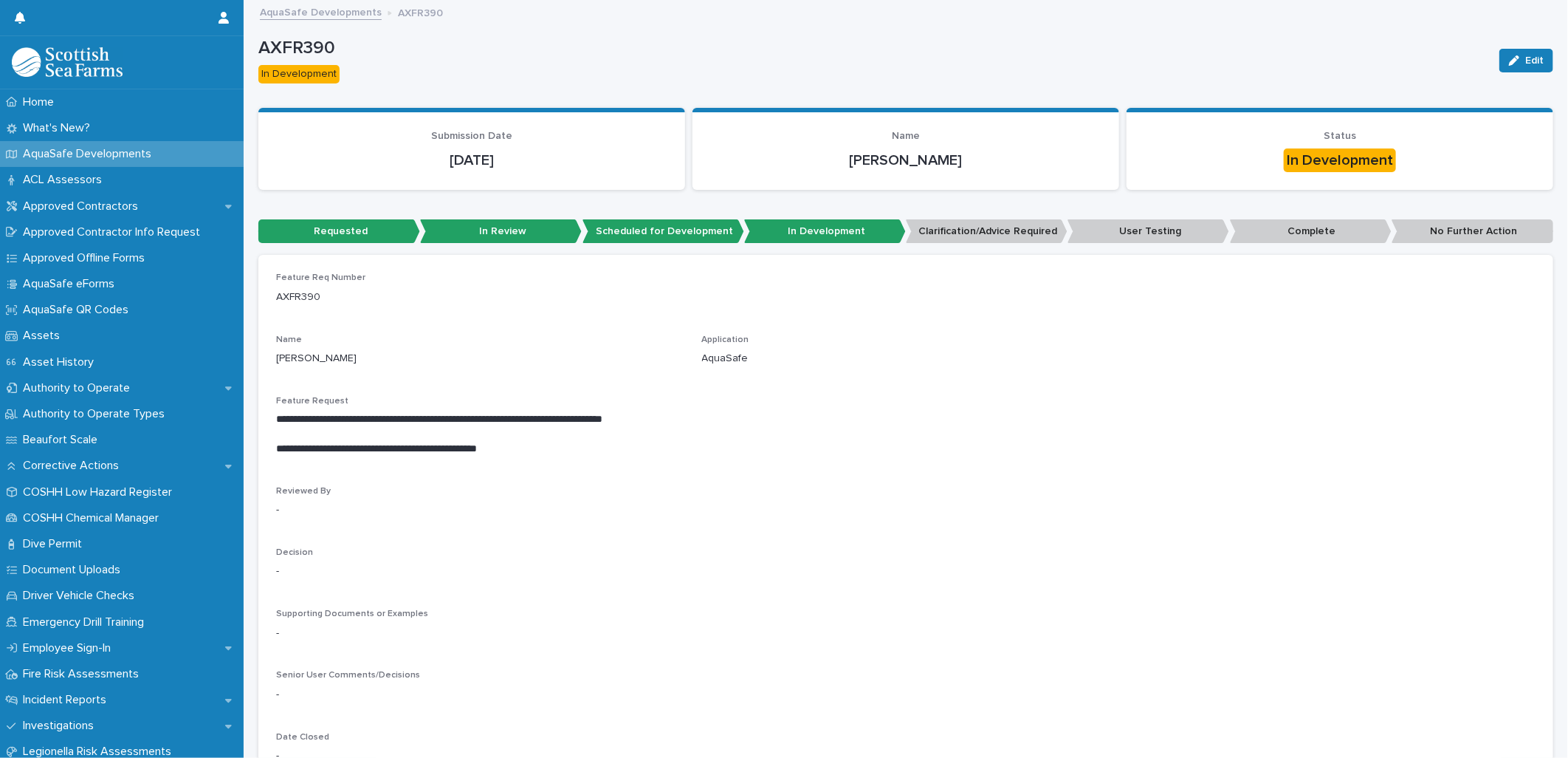
click at [318, 7] on link "AquaSafe Developments" at bounding box center [321, 11] width 122 height 17
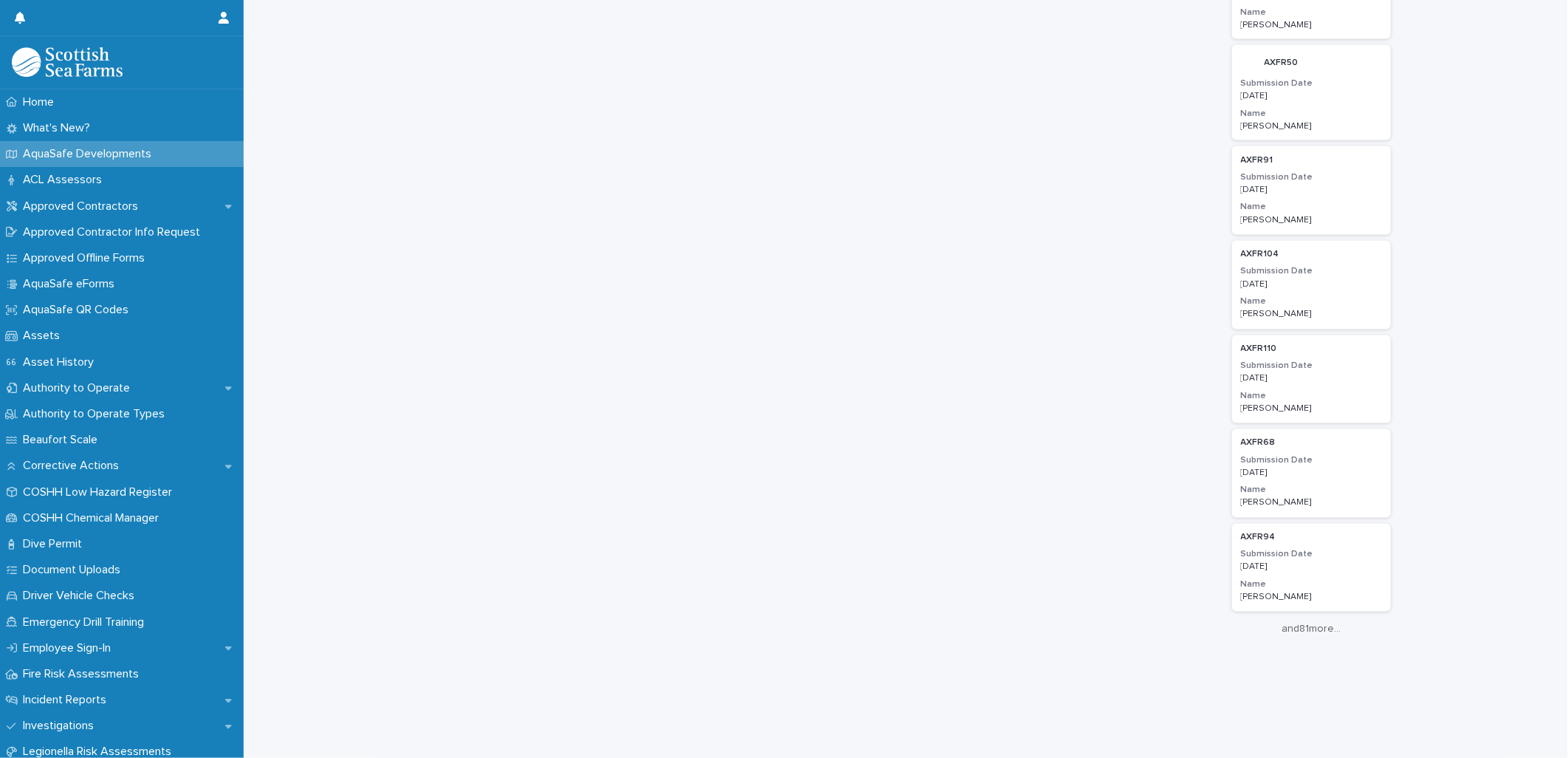
scroll to position [1622, 0]
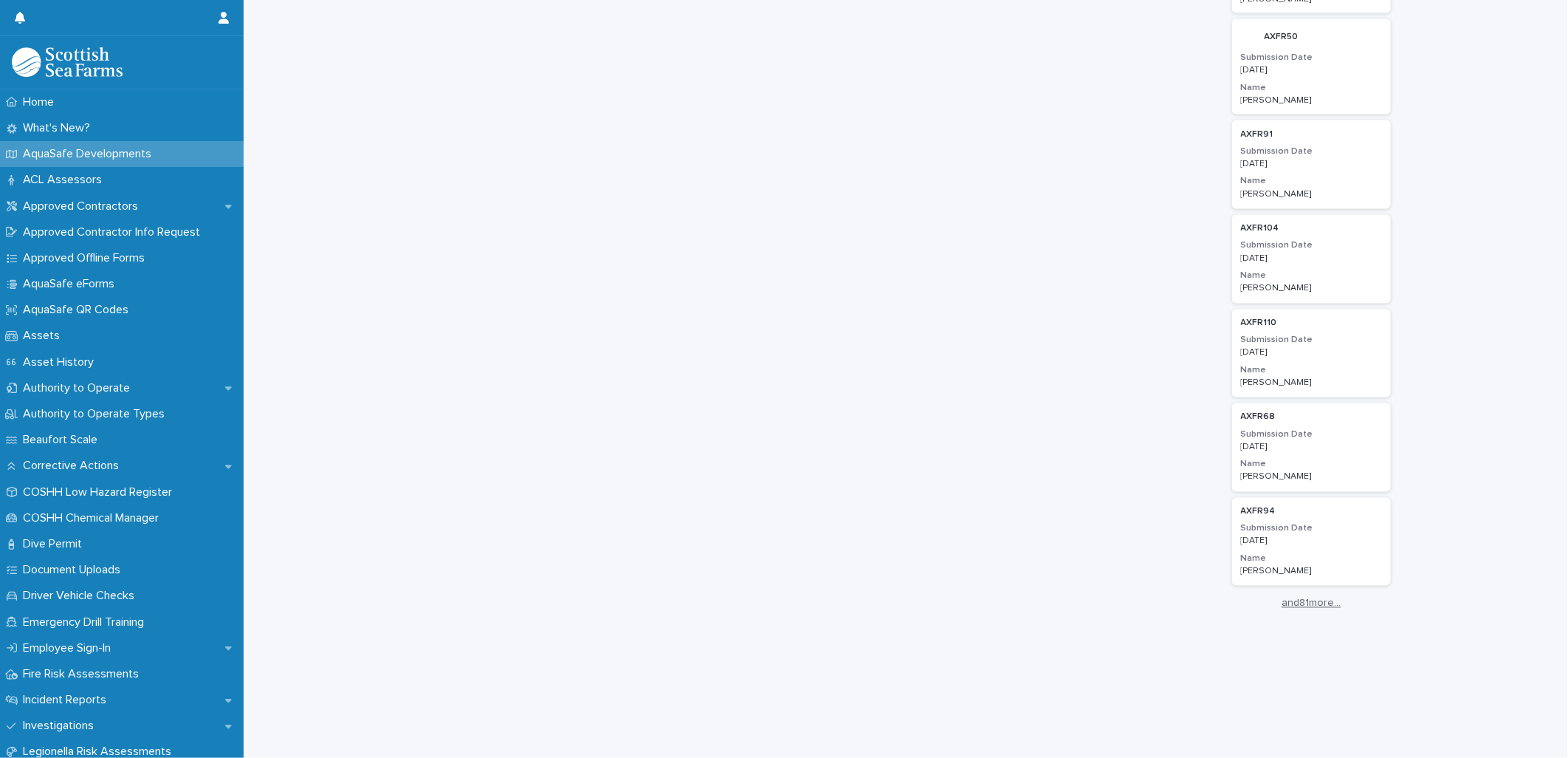
click at [1307, 597] on link "and 81 more..." at bounding box center [1312, 604] width 160 height 13
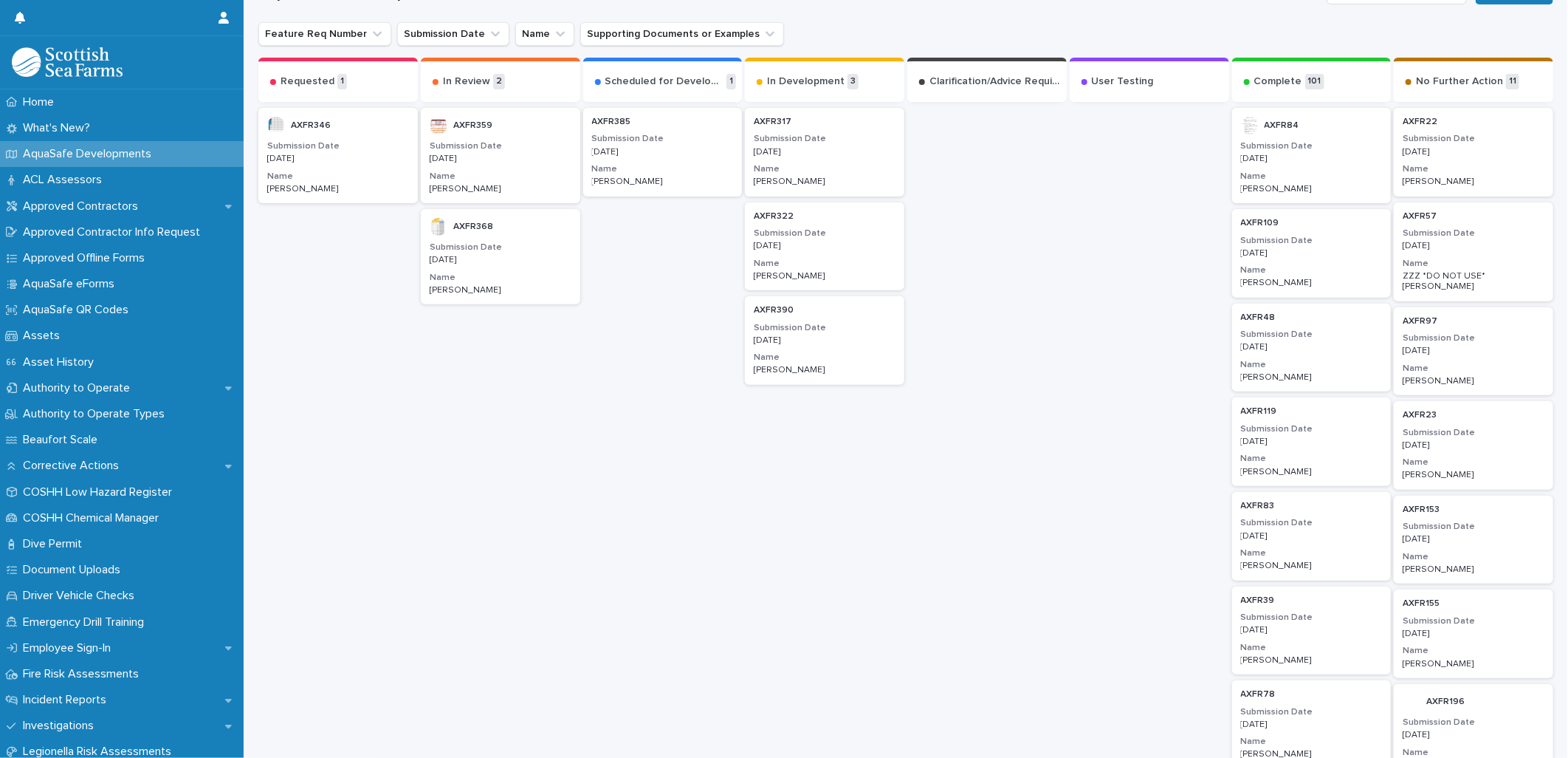
scroll to position [170, 0]
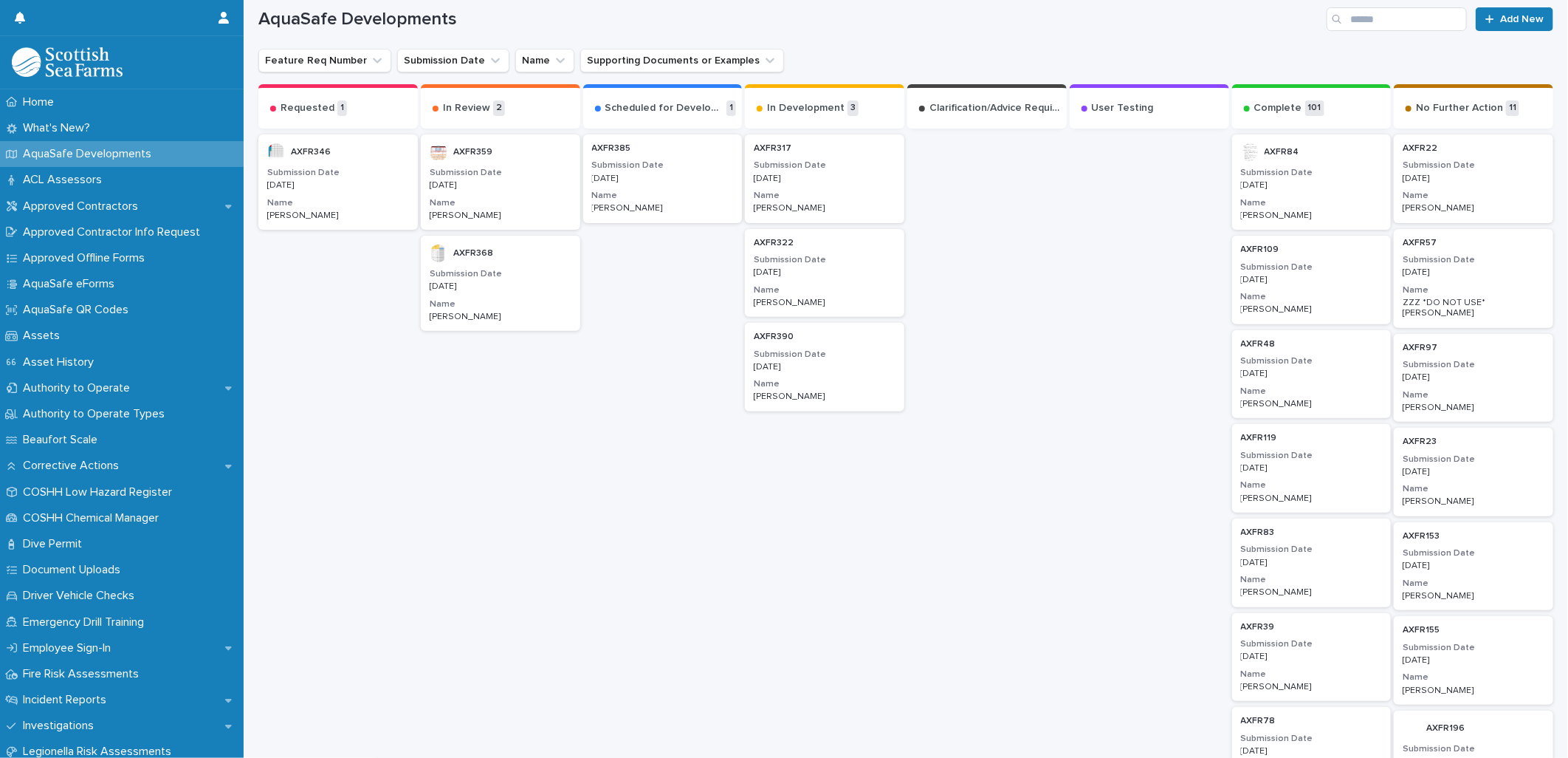
click at [824, 193] on h3 "Name" at bounding box center [825, 195] width 142 height 12
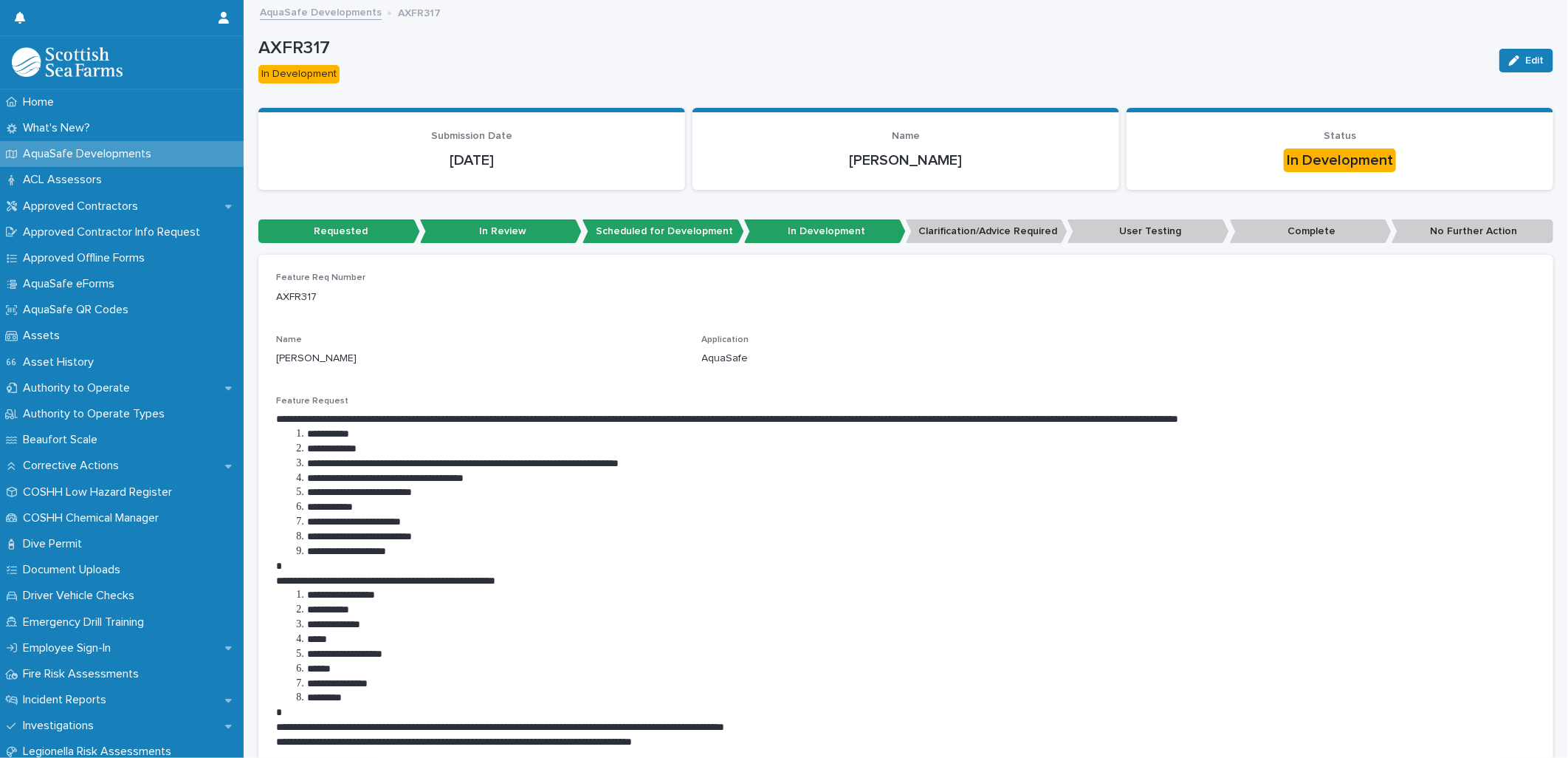
click at [356, 15] on link "AquaSafe Developments" at bounding box center [321, 11] width 122 height 17
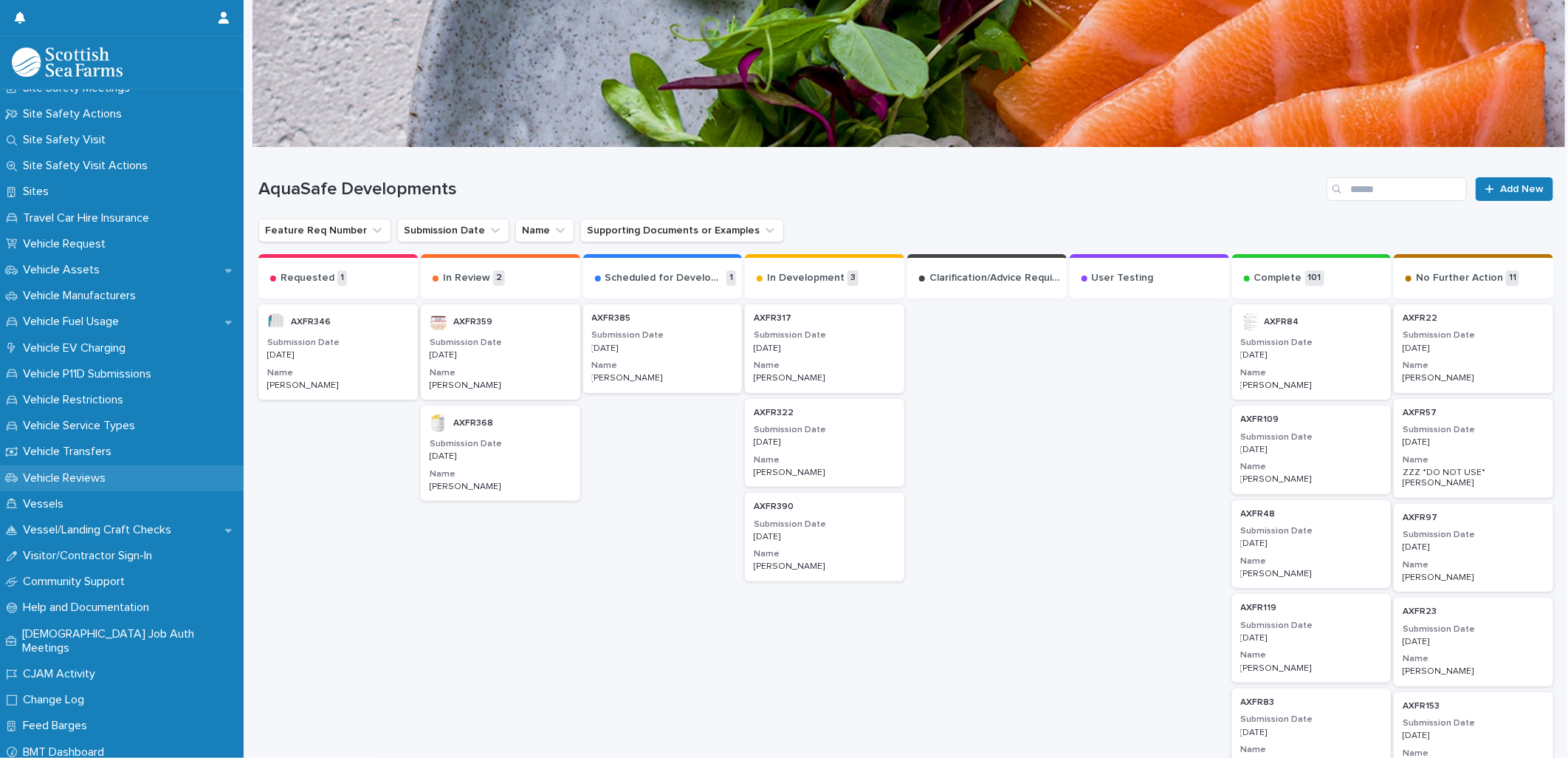
scroll to position [1044, 0]
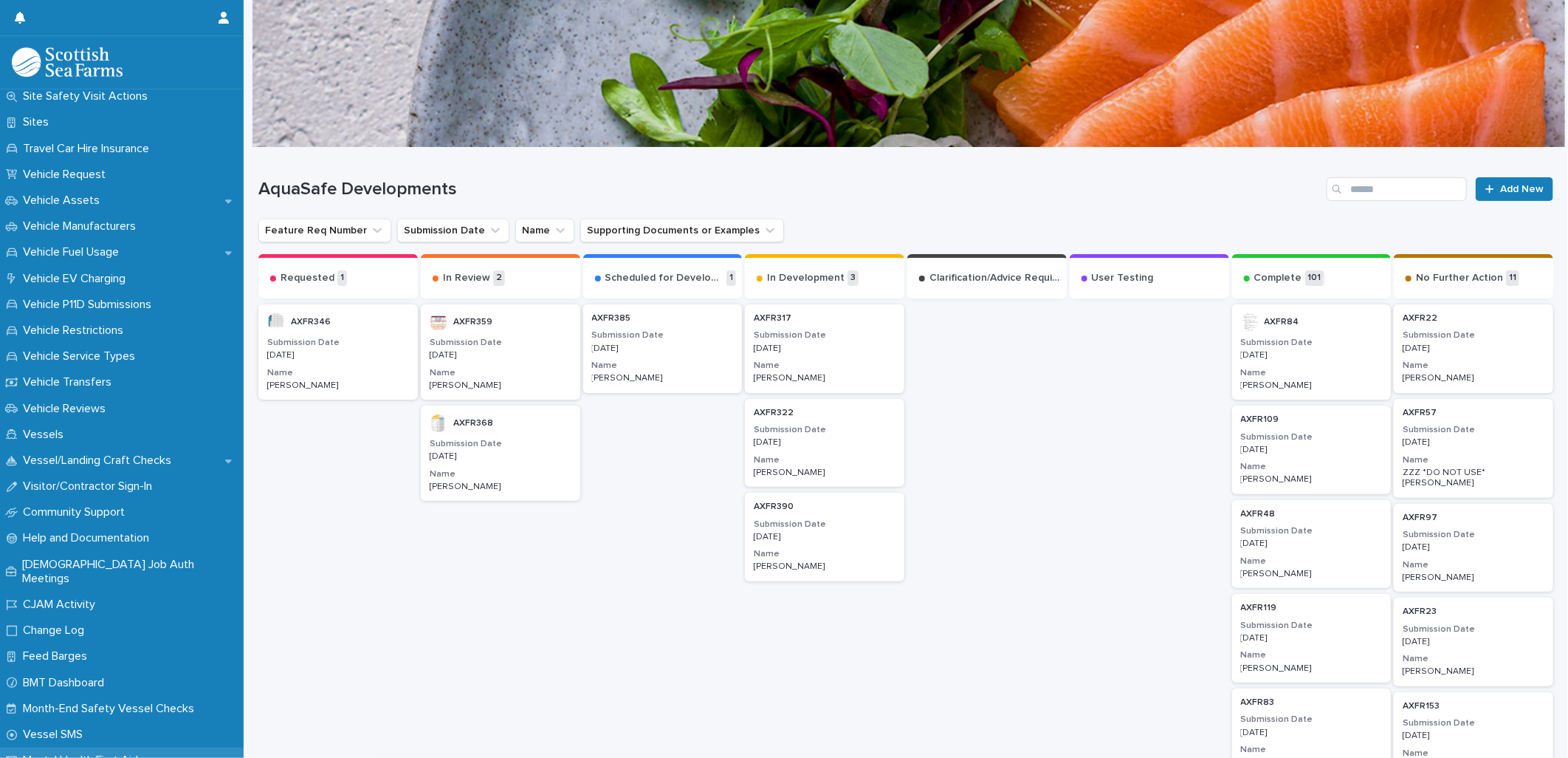
click at [136, 754] on p "Mental Health First Aiders" at bounding box center [92, 761] width 149 height 14
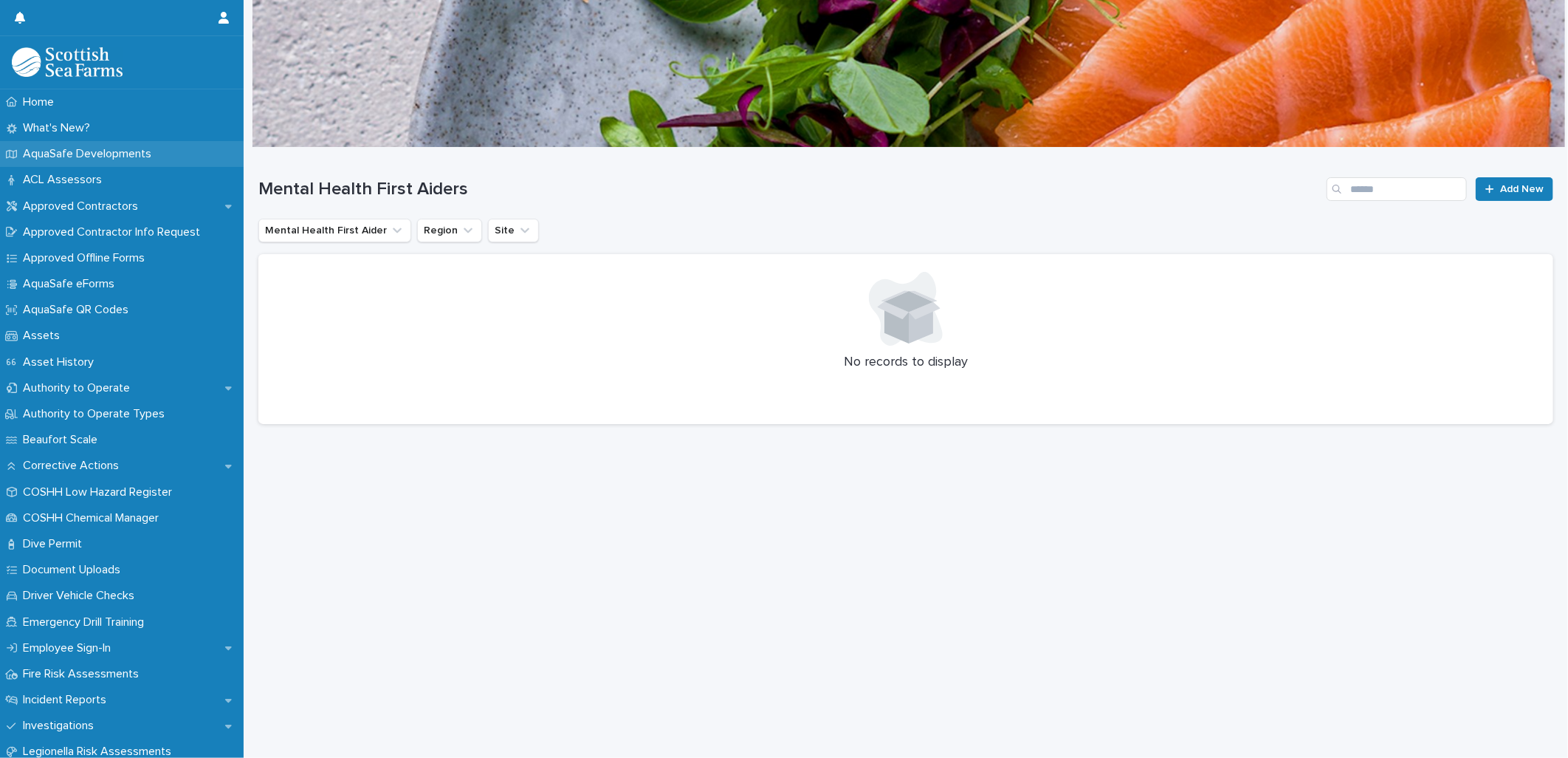
click at [41, 150] on p "AquaSafe Developments" at bounding box center [90, 154] width 146 height 14
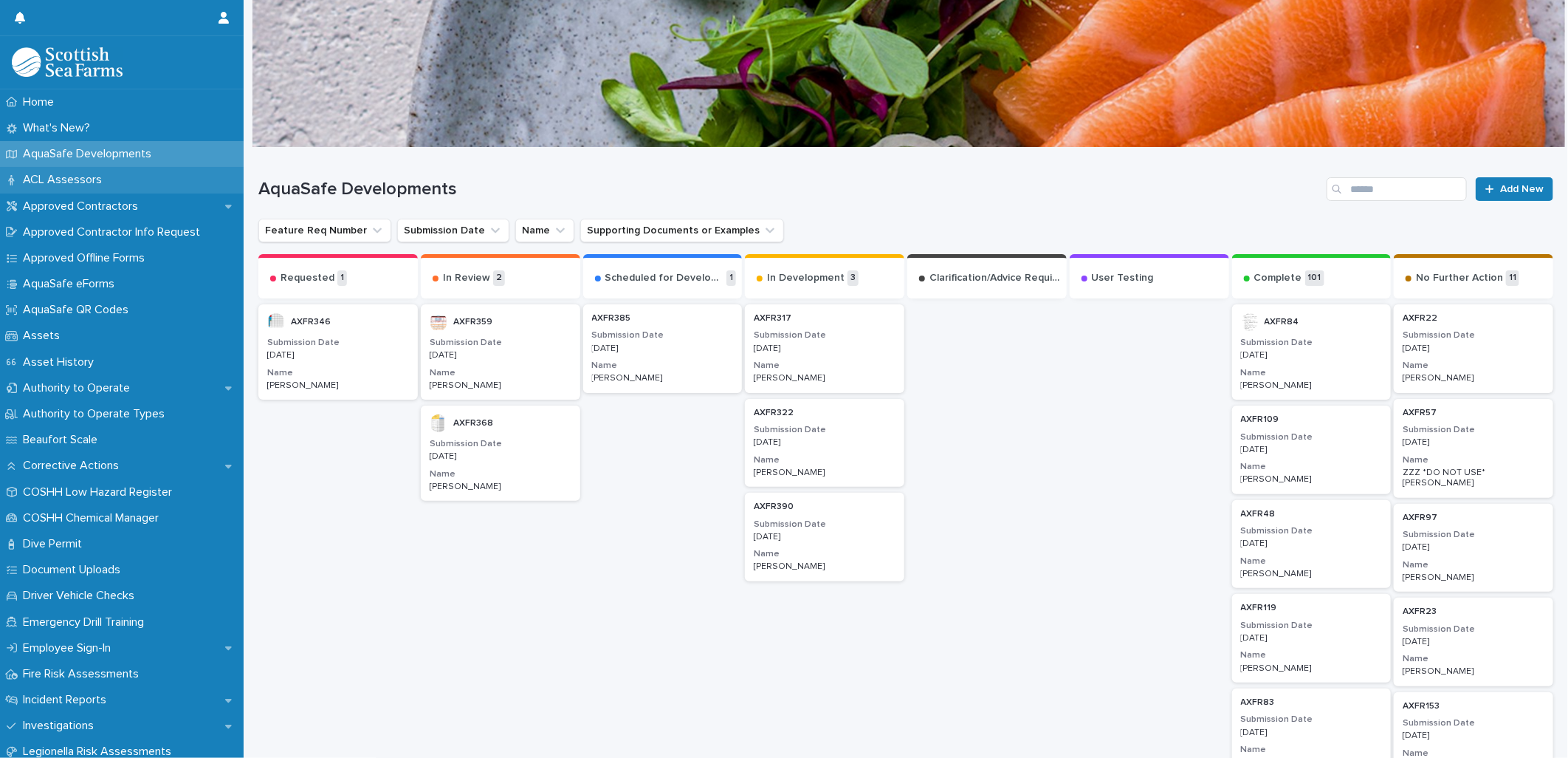
click at [85, 177] on p "ACL Assessors" at bounding box center [66, 180] width 97 height 14
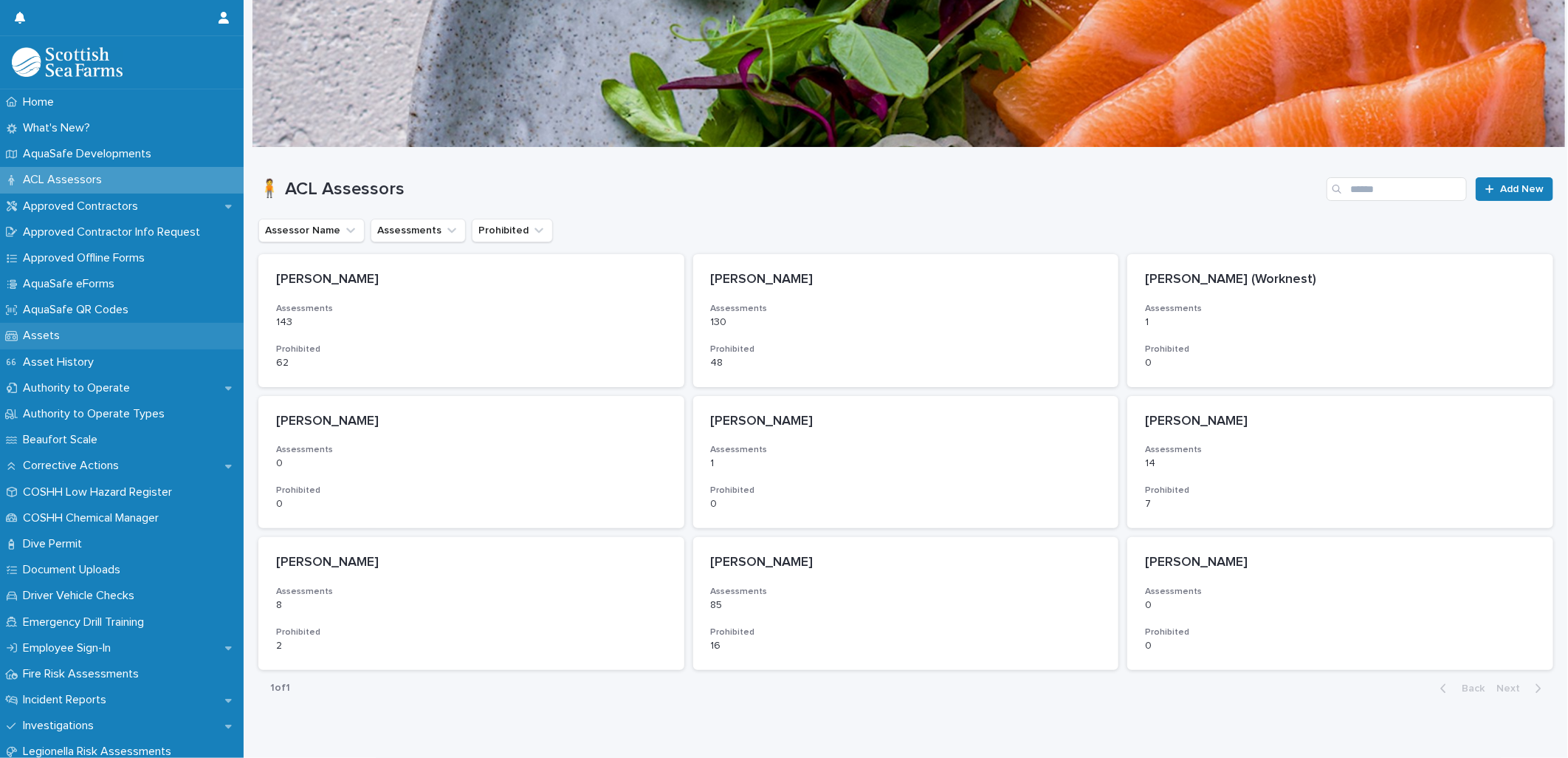
click at [114, 335] on div "Assets" at bounding box center [121, 335] width 243 height 26
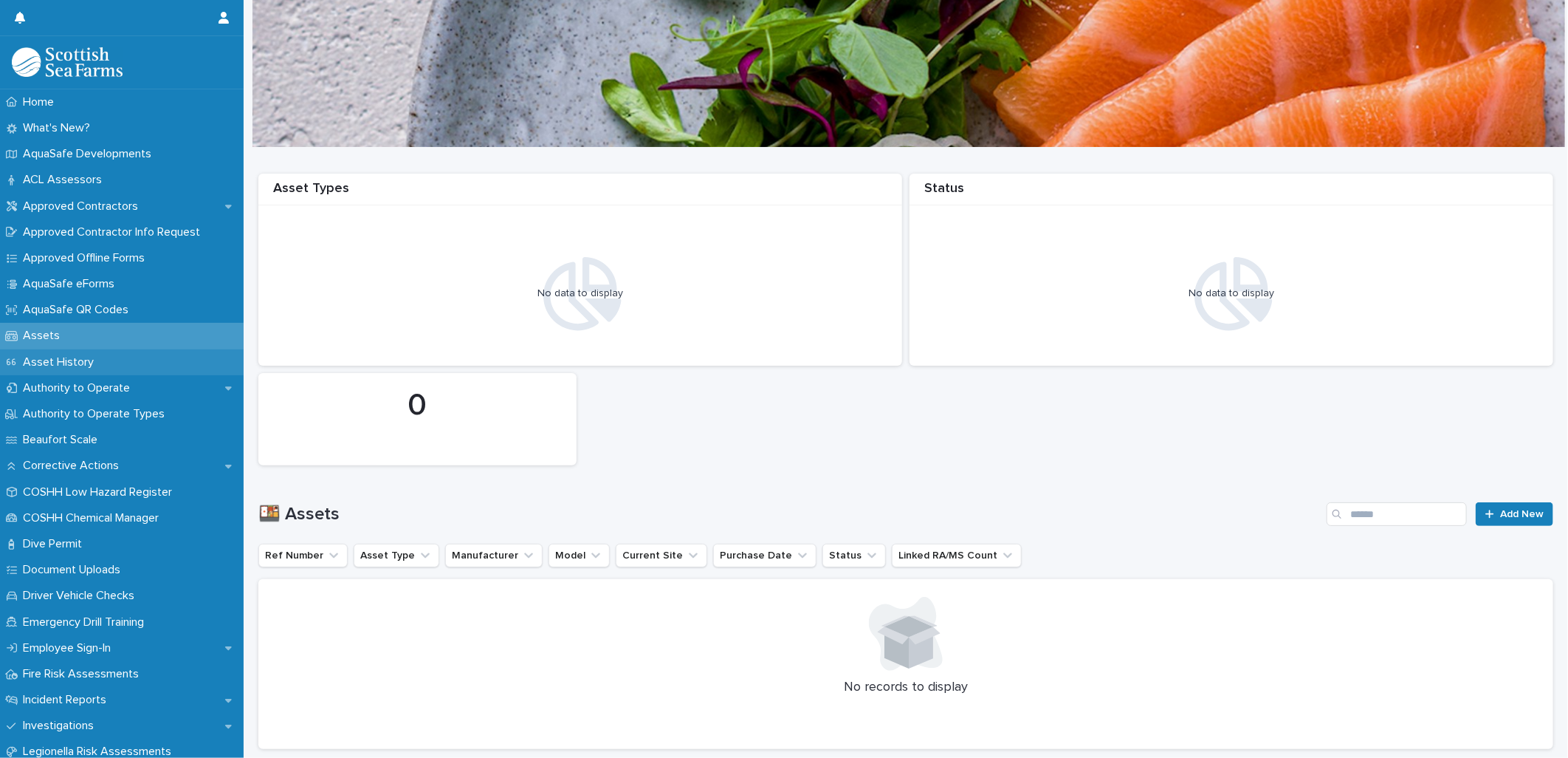
click at [103, 359] on div "Asset History" at bounding box center [121, 362] width 243 height 26
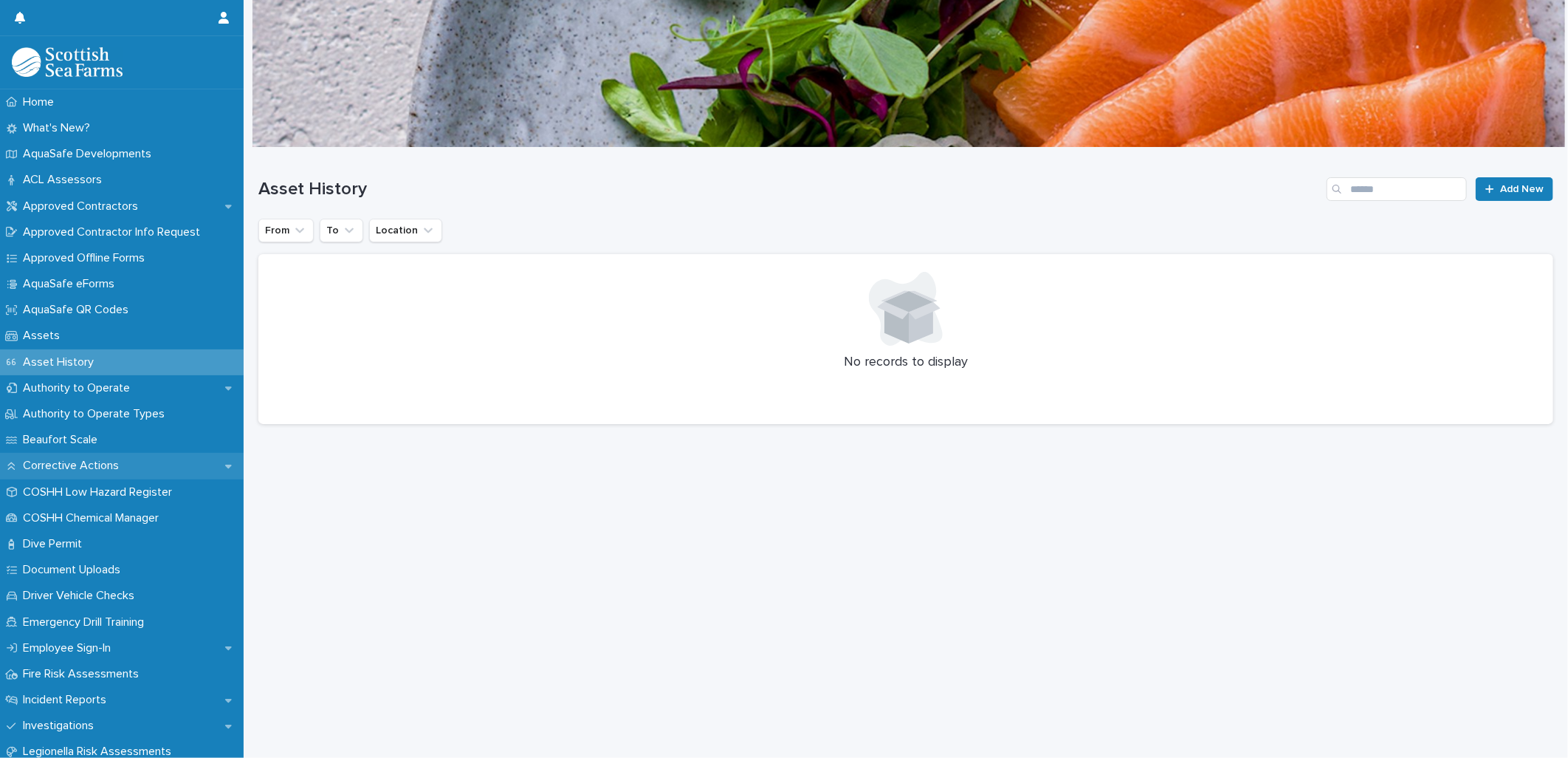
click at [171, 463] on div "Corrective Actions" at bounding box center [121, 465] width 243 height 26
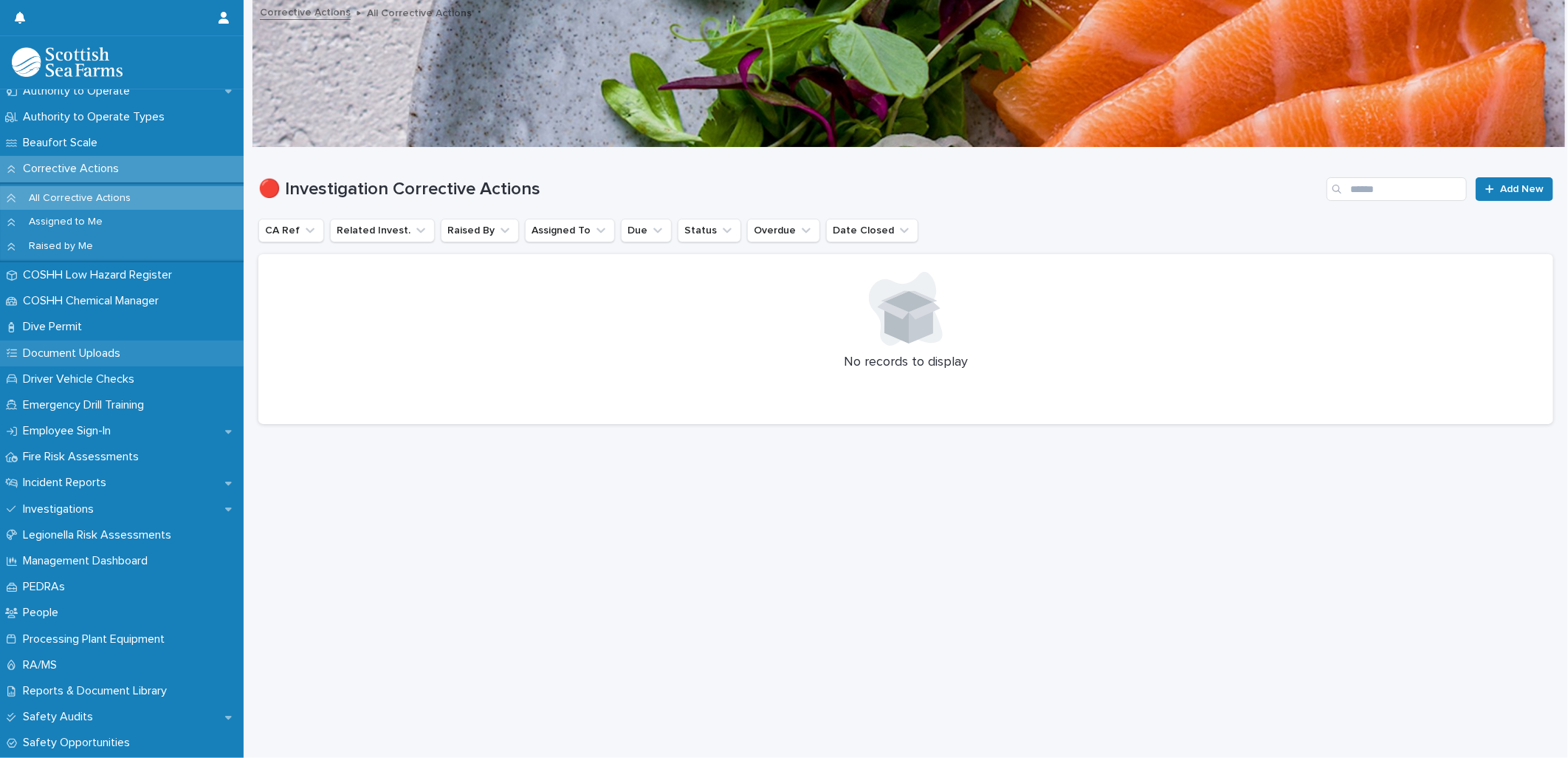
scroll to position [328, 0]
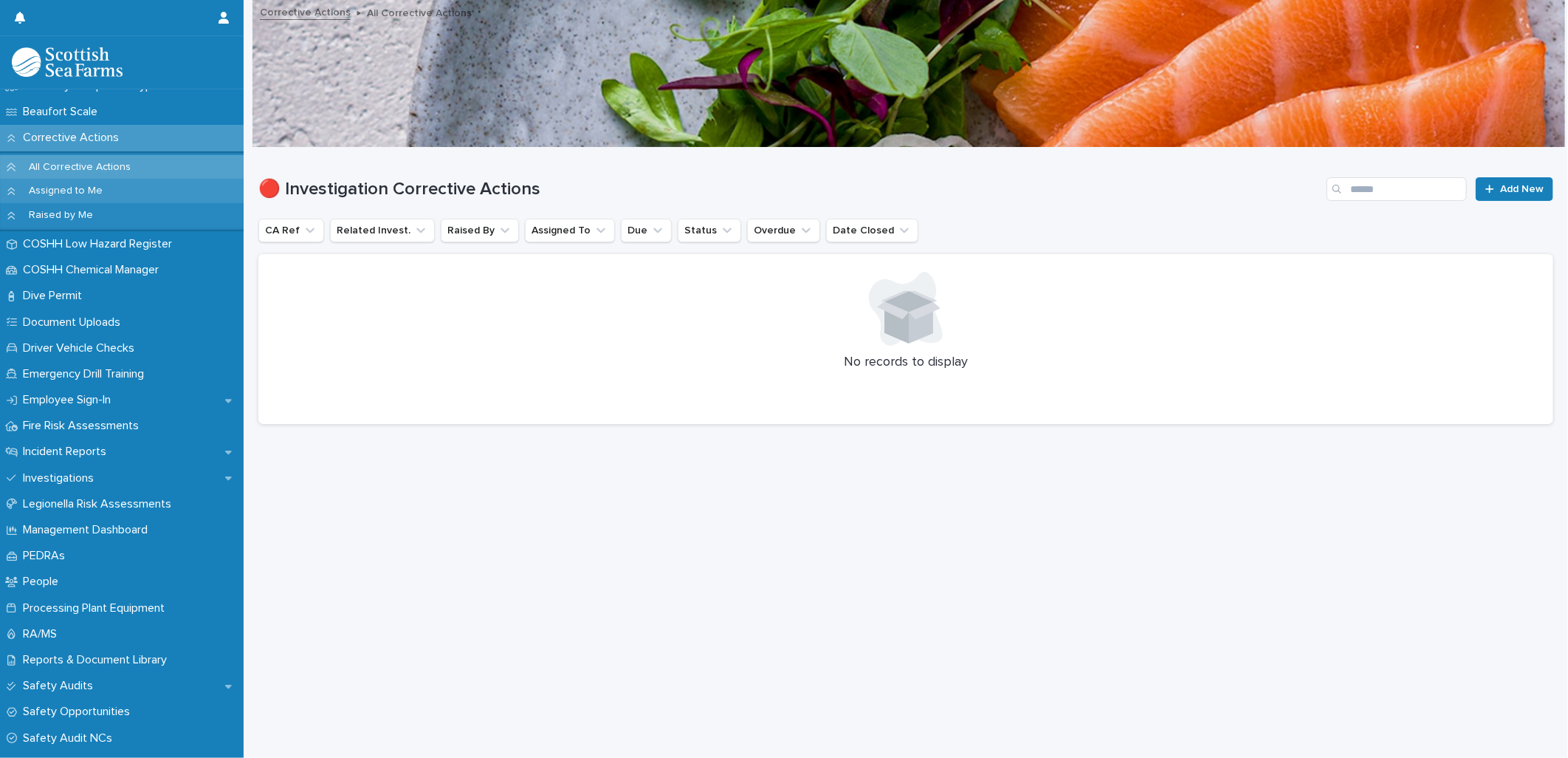
click at [140, 188] on div "Assigned to Me" at bounding box center [121, 190] width 243 height 24
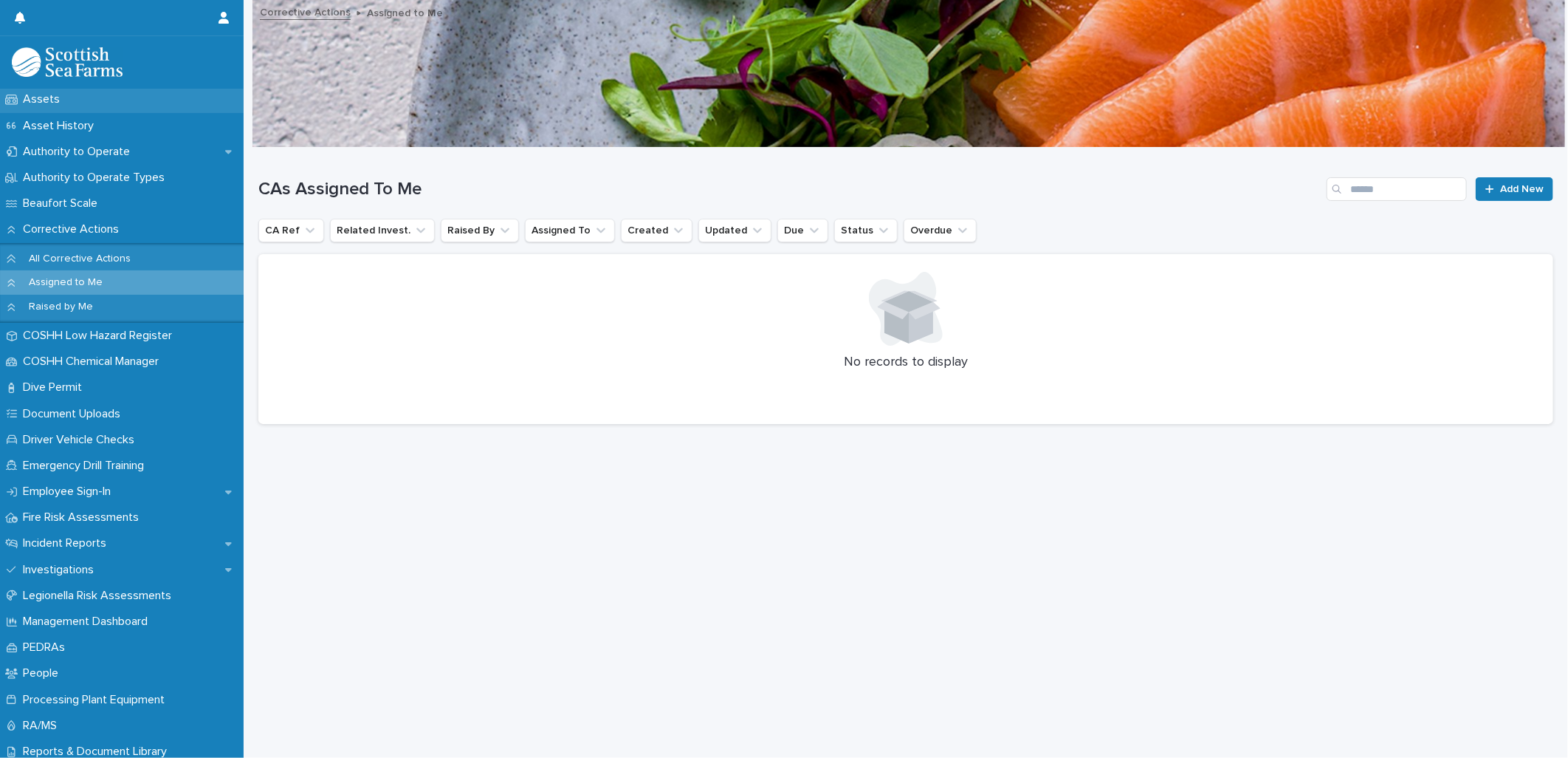
scroll to position [246, 0]
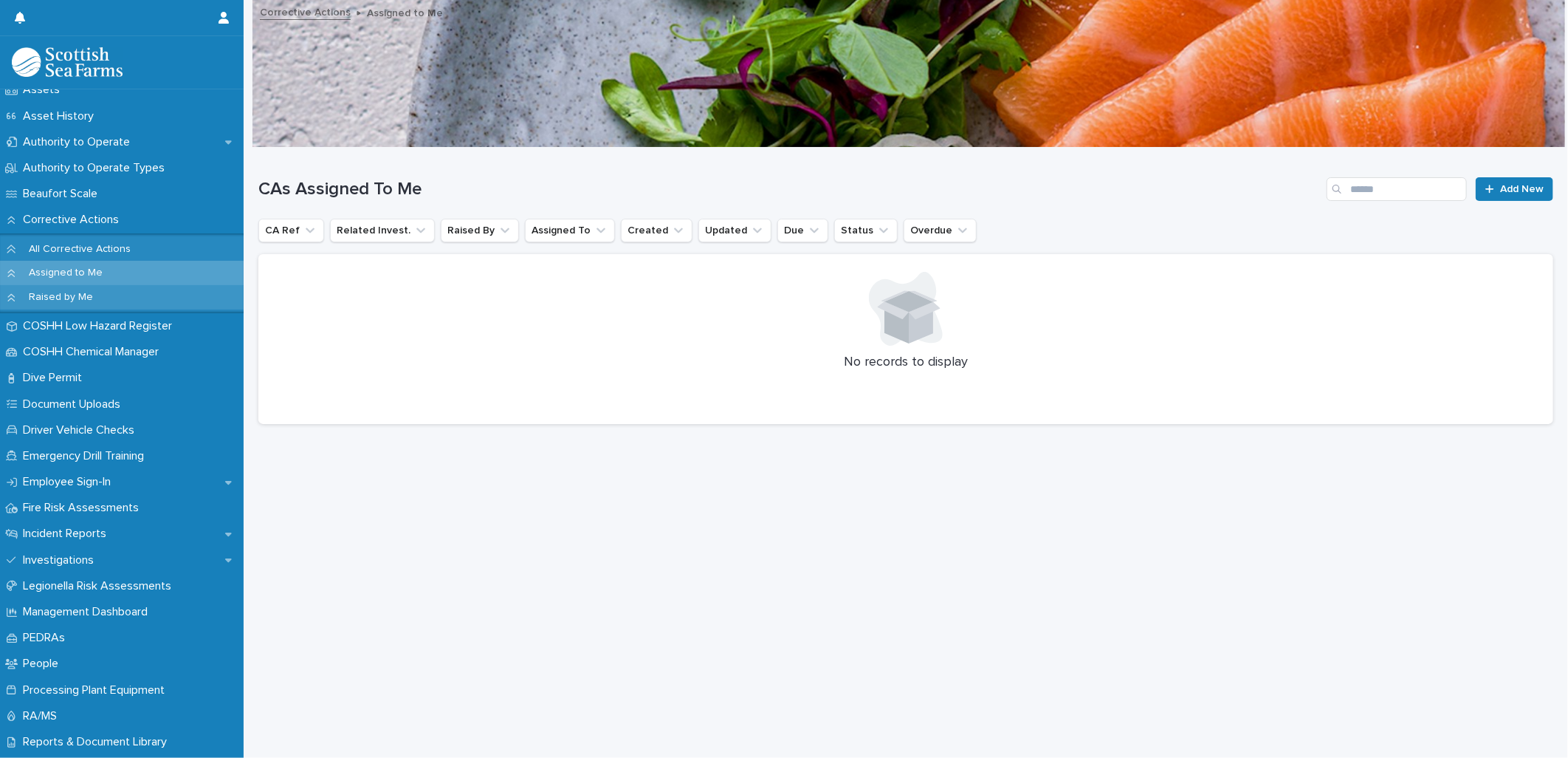
click at [142, 293] on div "Raised by Me" at bounding box center [121, 296] width 243 height 24
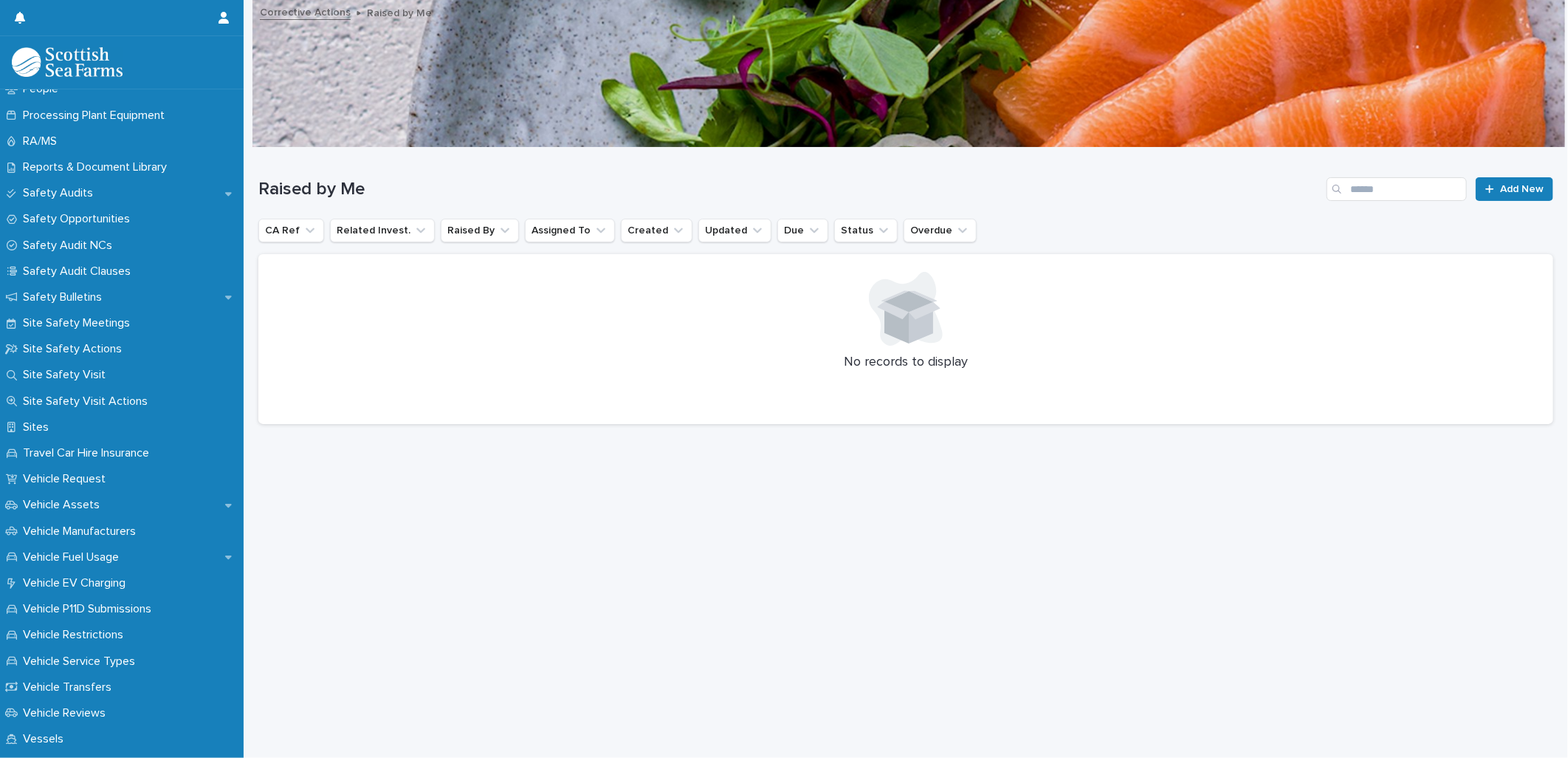
scroll to position [903, 0]
